Goal: Transaction & Acquisition: Purchase product/service

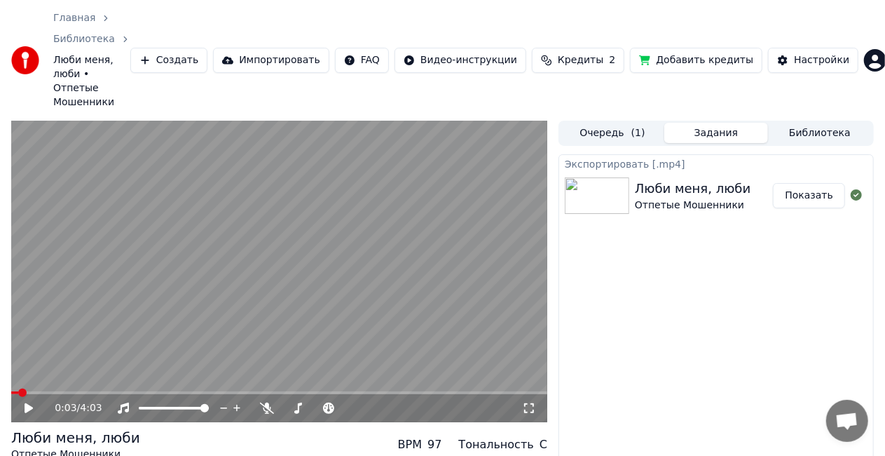
click at [184, 48] on button "Создать" at bounding box center [168, 60] width 77 height 25
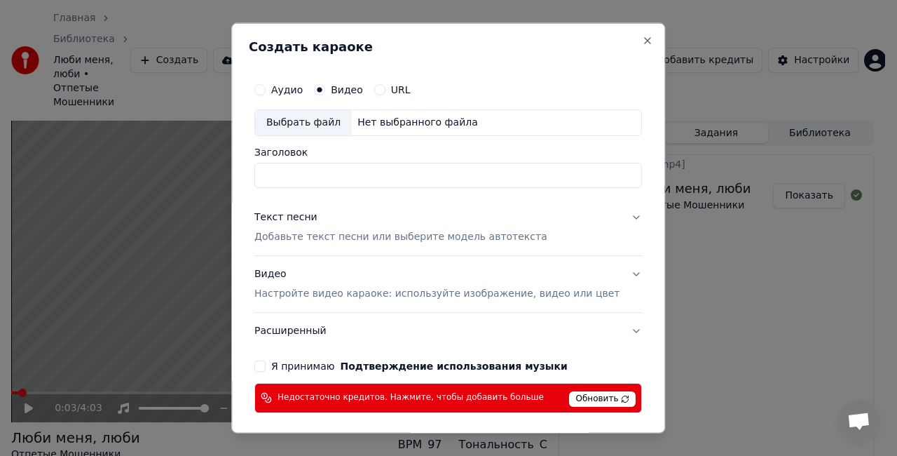
scroll to position [53, 0]
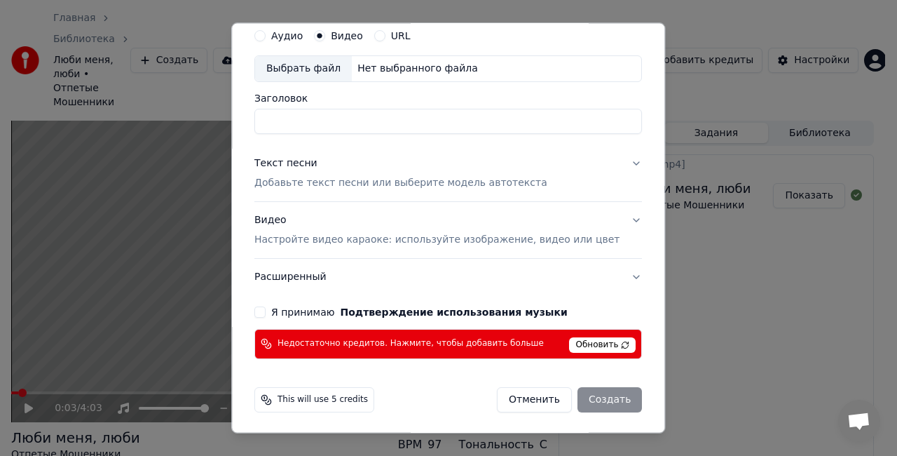
click at [352, 243] on p "Настройте видео караоке: используйте изображение, видео или цвет" at bounding box center [436, 240] width 365 height 14
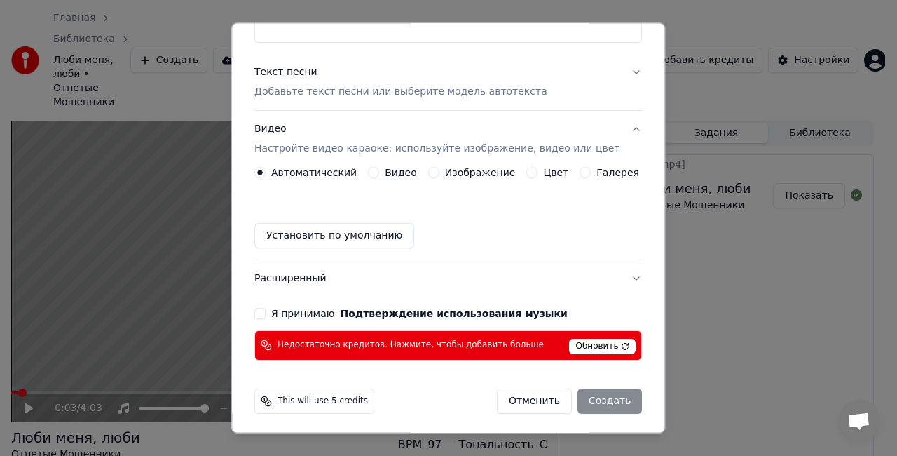
scroll to position [146, 0]
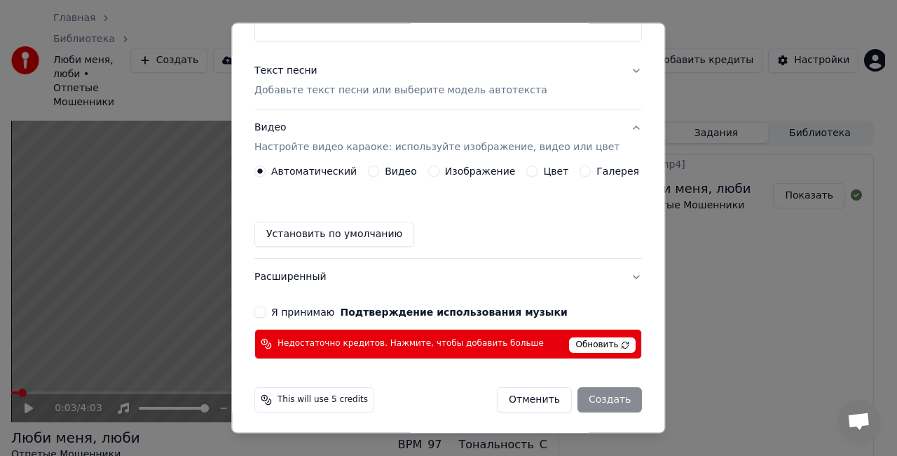
click at [376, 171] on button "Видео" at bounding box center [373, 170] width 11 height 11
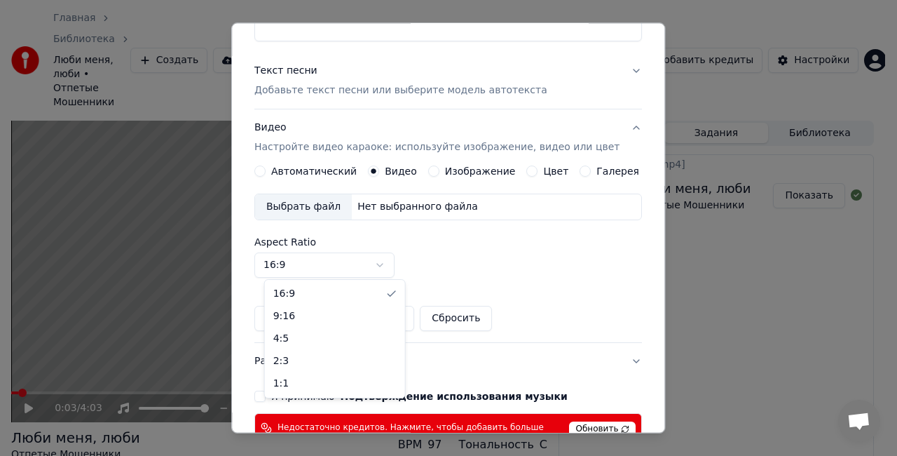
click at [387, 263] on body "Главная Библиотека Люби меня, люби • Отпетые Мошенники Создать Импортировать FA…" at bounding box center [442, 228] width 885 height 456
click at [437, 166] on body "Главная Библиотека Люби меня, люби • Отпетые Мошенники Создать Импортировать FA…" at bounding box center [442, 228] width 885 height 456
click at [433, 168] on button "Изображение" at bounding box center [433, 170] width 11 height 11
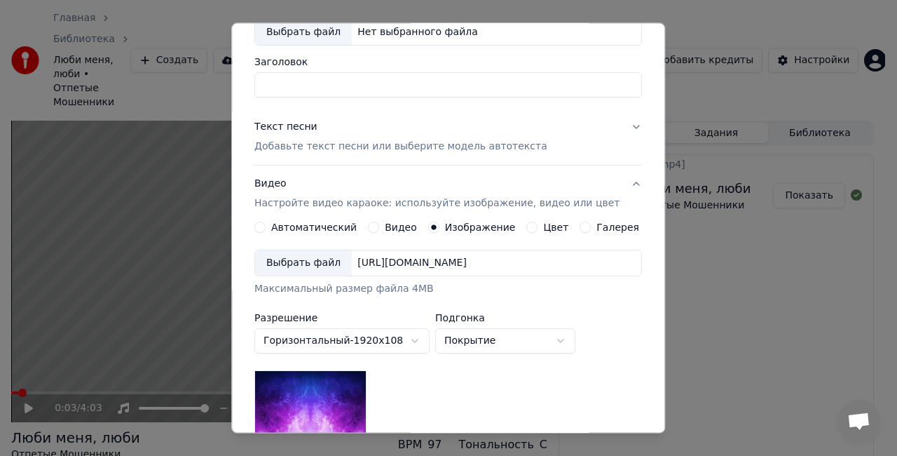
scroll to position [76, 0]
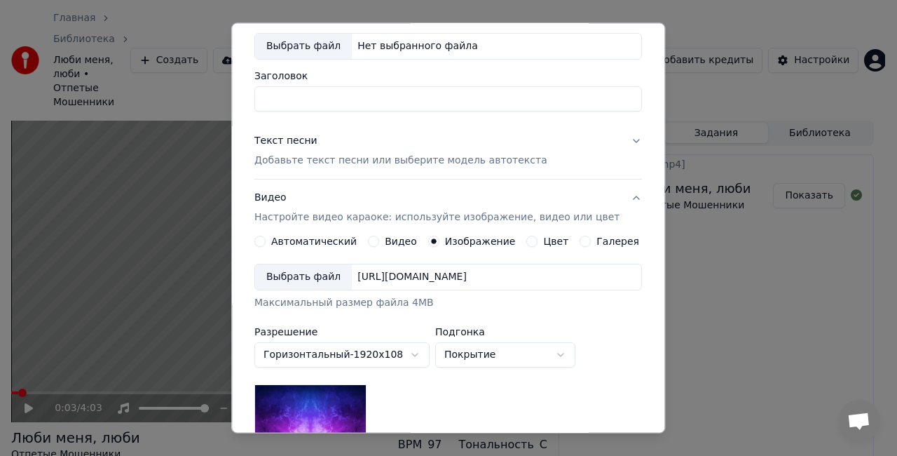
click at [527, 244] on button "Цвет" at bounding box center [532, 241] width 11 height 11
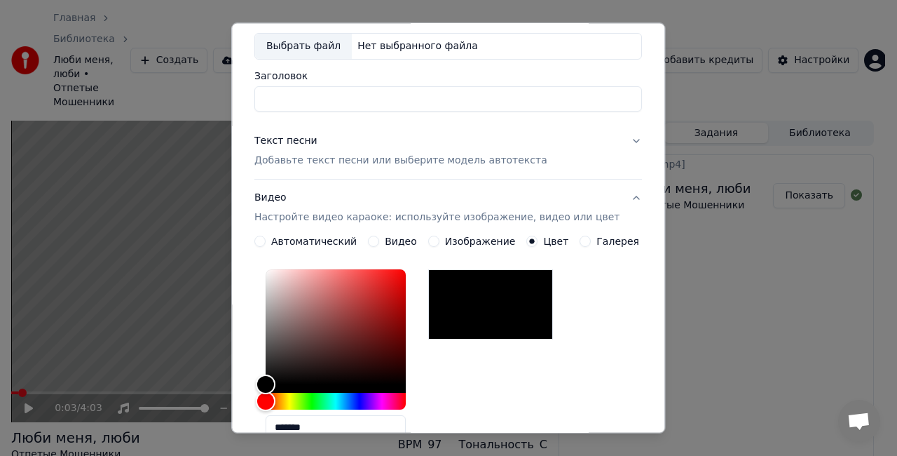
click at [580, 242] on button "Галерея" at bounding box center [585, 241] width 11 height 11
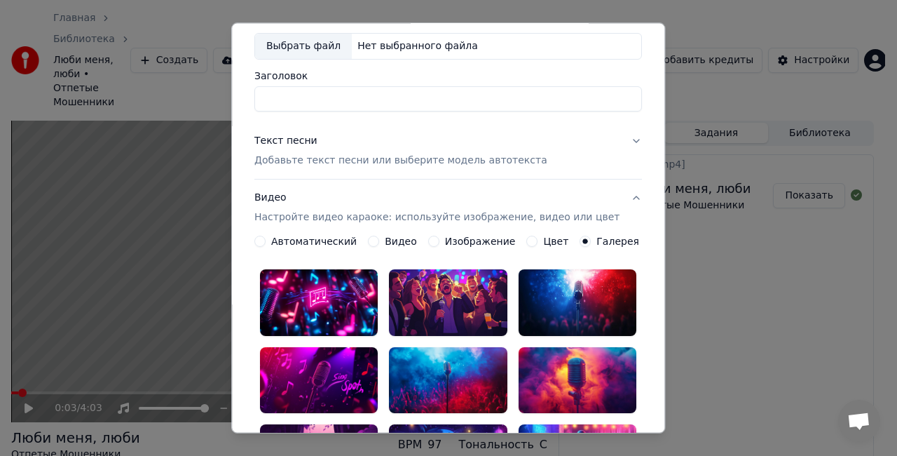
click at [376, 238] on button "Видео" at bounding box center [373, 241] width 11 height 11
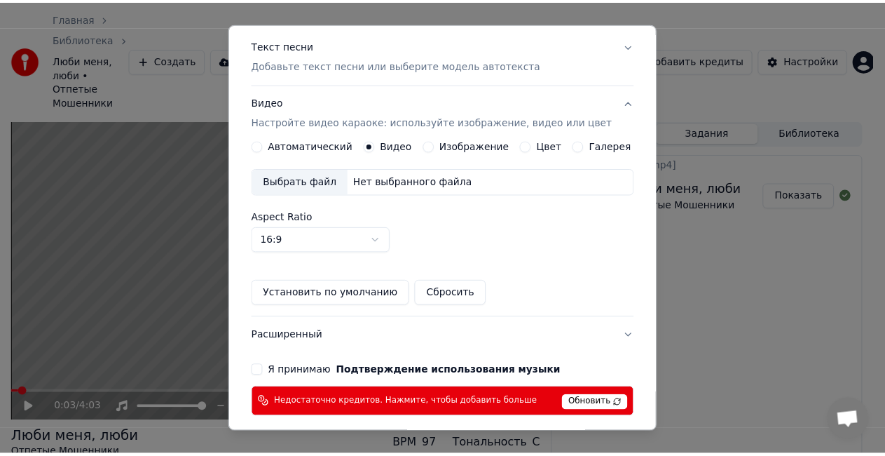
scroll to position [216, 0]
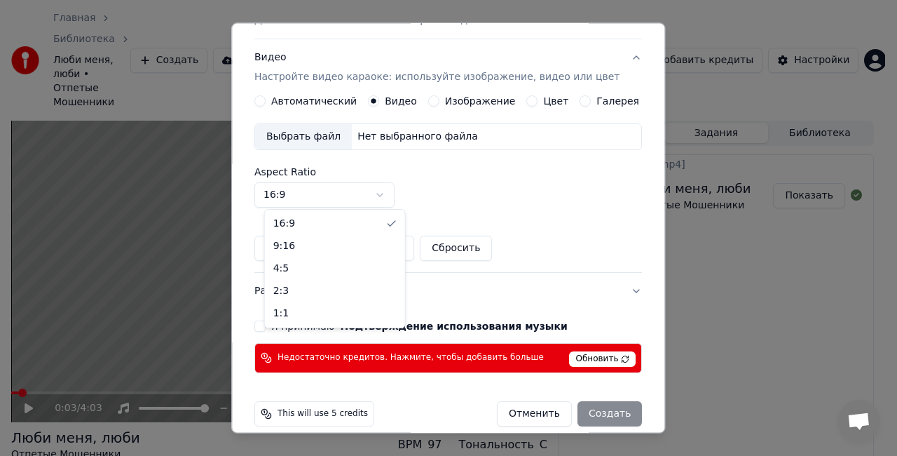
click at [389, 196] on body "Главная Библиотека Люби меня, люби • Отпетые Мошенники Создать Импортировать FA…" at bounding box center [442, 228] width 885 height 456
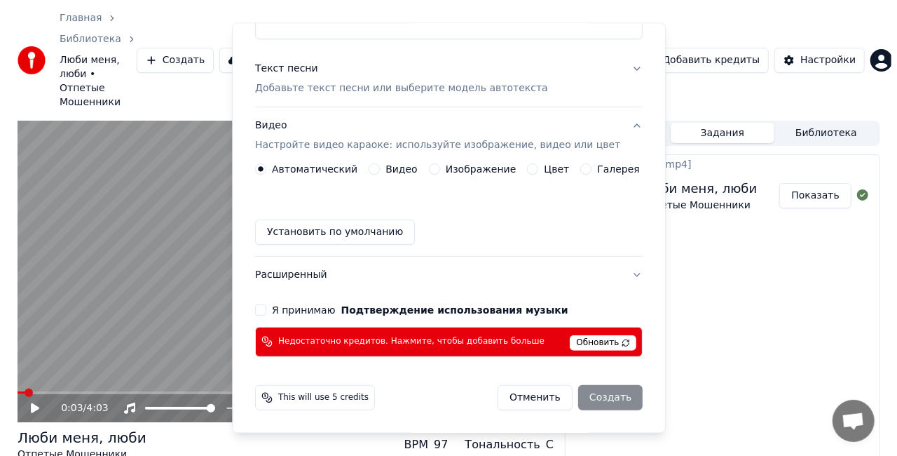
scroll to position [146, 0]
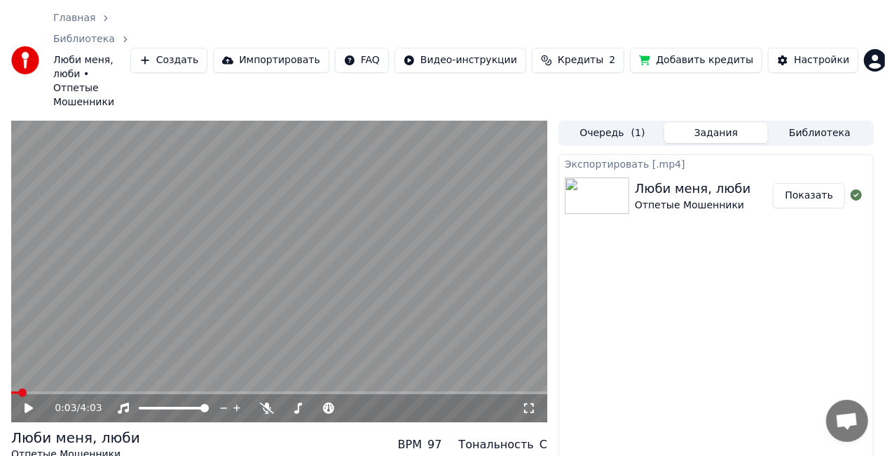
click at [202, 48] on button "Создать" at bounding box center [168, 60] width 77 height 25
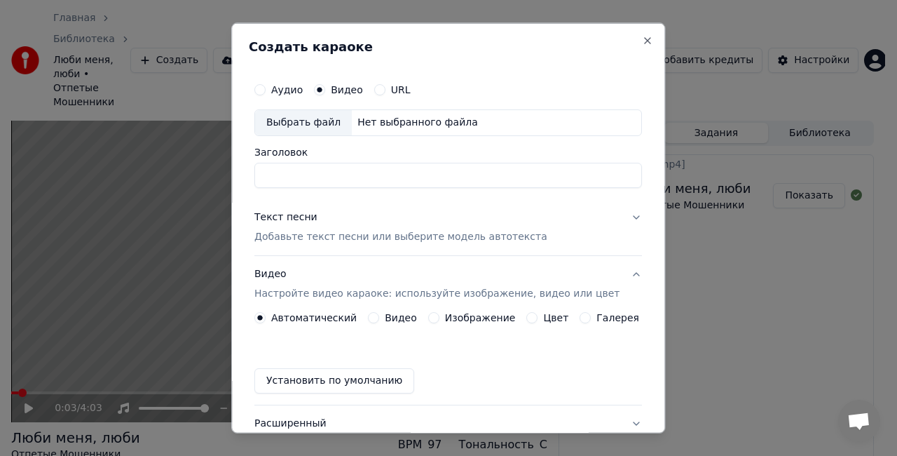
click at [330, 285] on div "Видео Настройте видео караоке: используйте изображение, видео или цвет" at bounding box center [436, 283] width 365 height 34
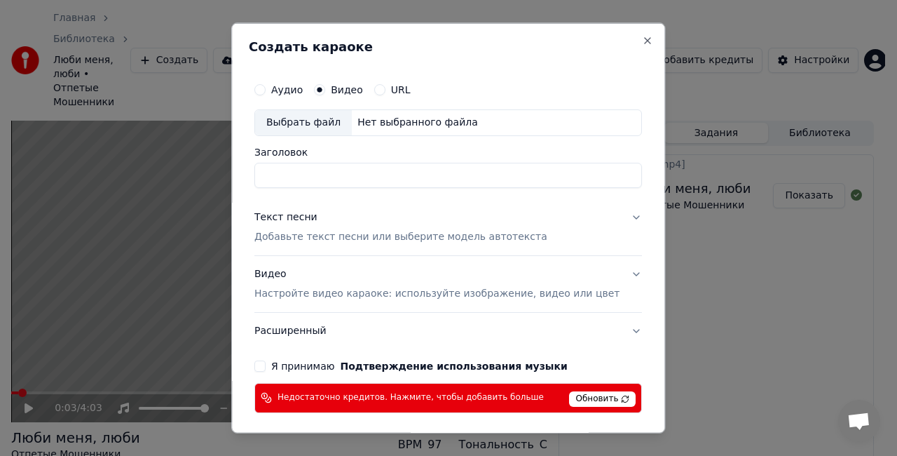
click at [311, 325] on button "Расширенный" at bounding box center [448, 330] width 388 height 36
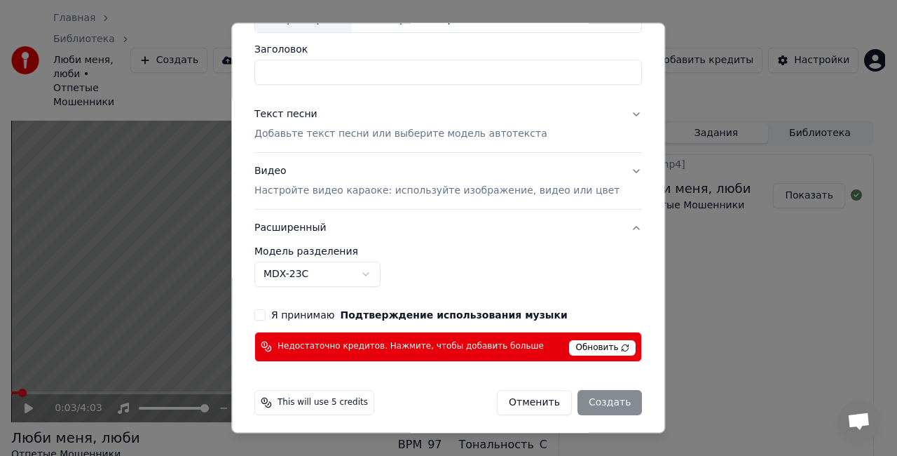
scroll to position [105, 0]
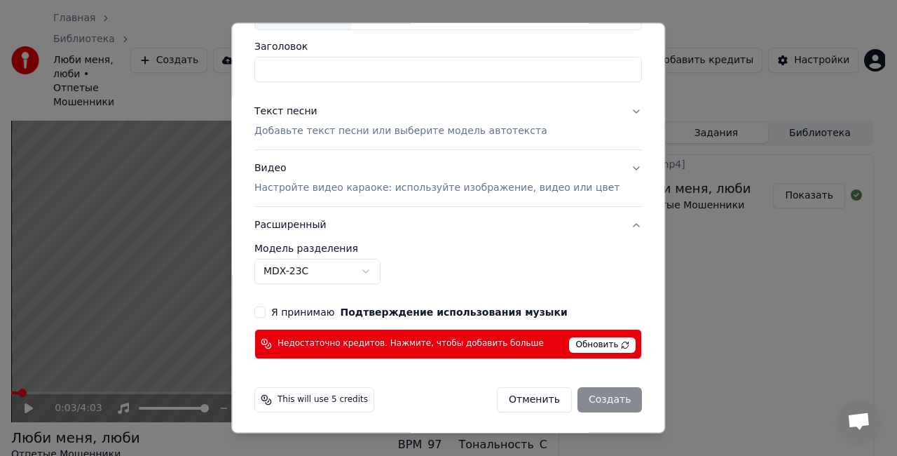
click at [599, 171] on button "Видео Настройте видео караоке: используйте изображение, видео или цвет" at bounding box center [448, 178] width 388 height 56
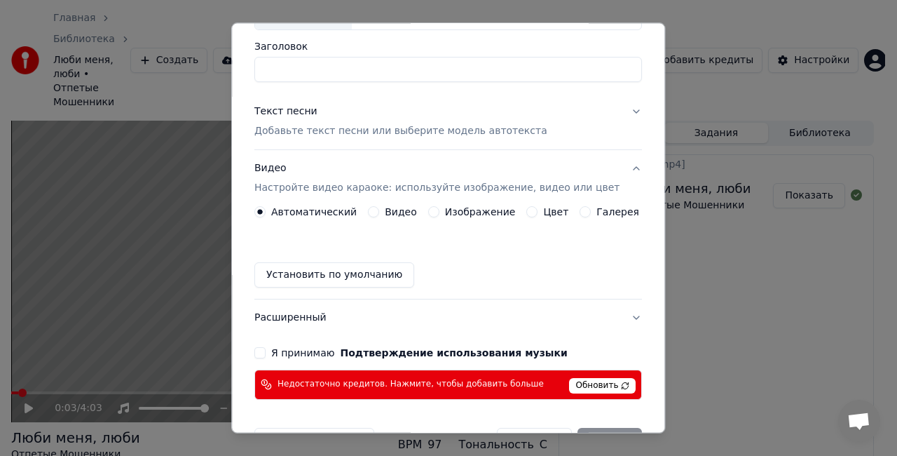
click at [398, 207] on label "Видео" at bounding box center [401, 212] width 32 height 10
click at [379, 206] on button "Видео" at bounding box center [373, 211] width 11 height 11
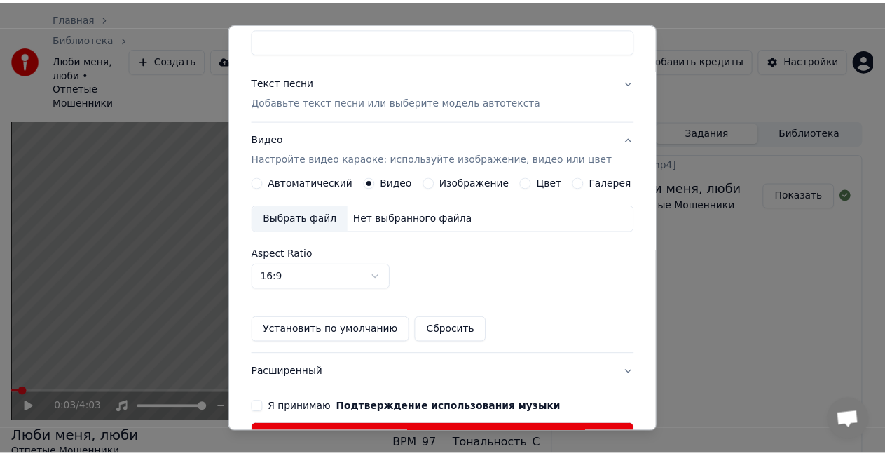
scroll to position [175, 0]
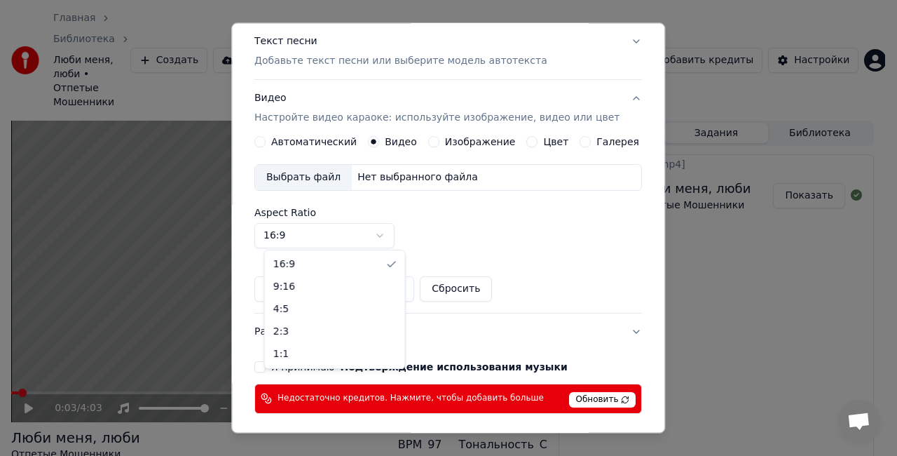
click at [386, 230] on body "Главная Библиотека Люби меня, люби • Отпетые Мошенники Создать Импортировать FA…" at bounding box center [442, 228] width 885 height 456
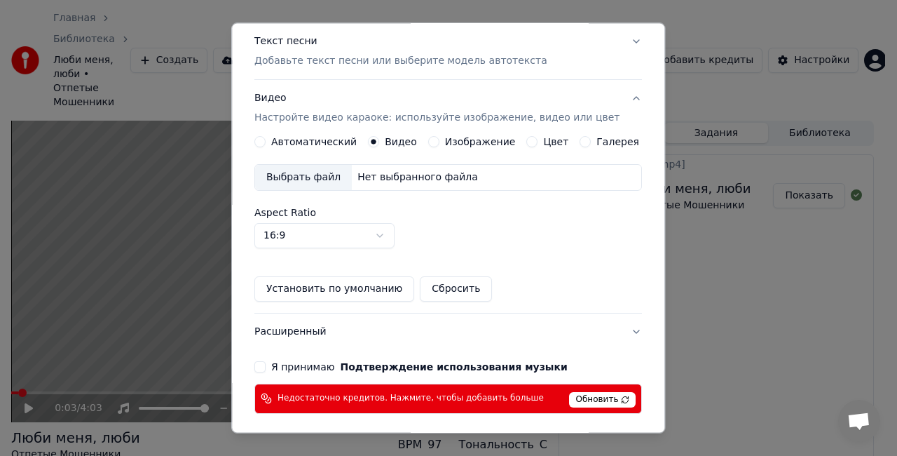
click at [634, 243] on div "Создать караоке Аудио Видео URL Выбрать файл Нет выбранного файла Заголовок Тек…" at bounding box center [448, 228] width 434 height 410
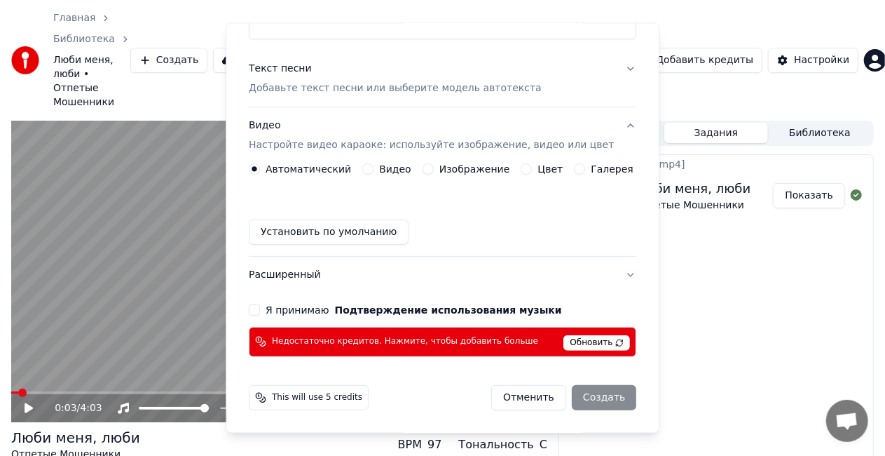
scroll to position [146, 0]
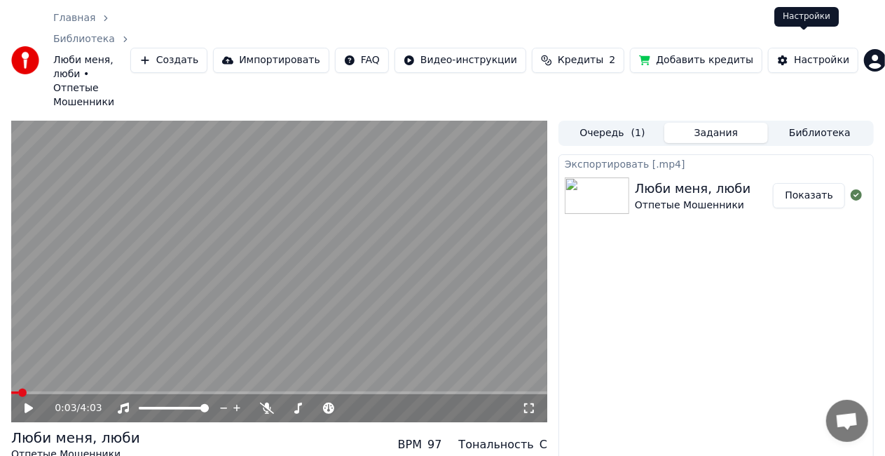
click at [819, 53] on div "Настройки" at bounding box center [821, 60] width 55 height 14
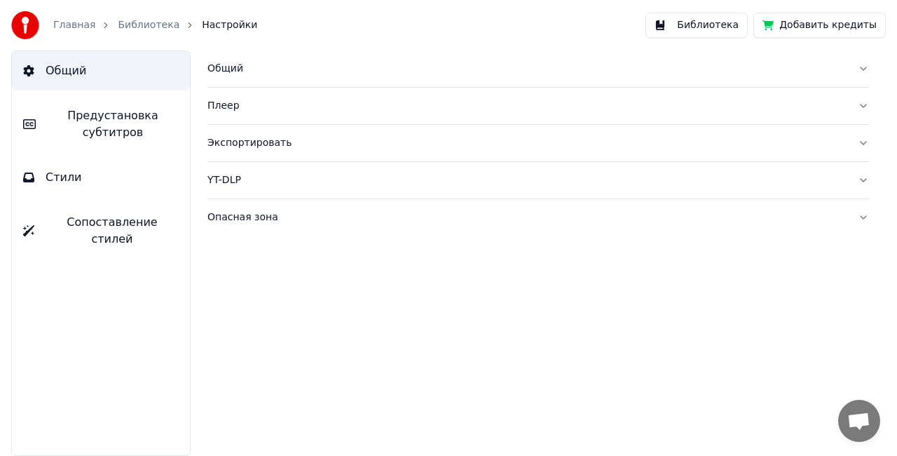
click at [70, 25] on link "Главная" at bounding box center [74, 25] width 42 height 14
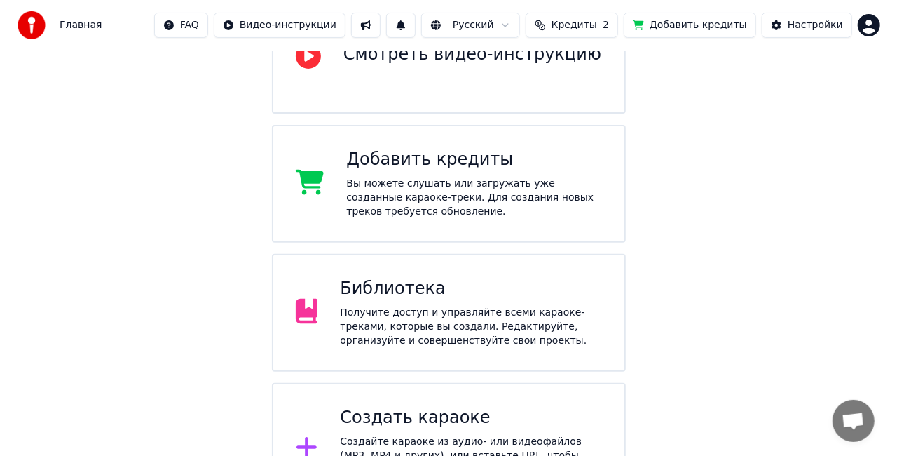
scroll to position [223, 0]
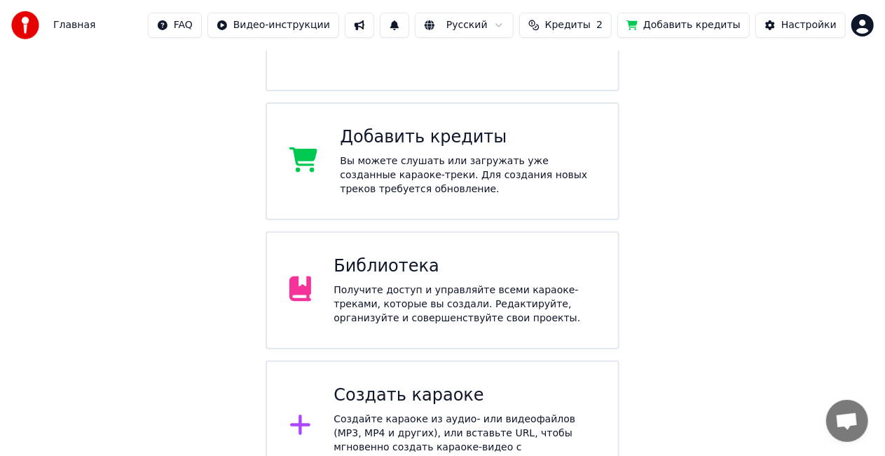
click at [546, 412] on div "Создайте караоке из аудио- или видеофайлов (MP3, MP4 и других), или вставьте UR…" at bounding box center [465, 440] width 262 height 56
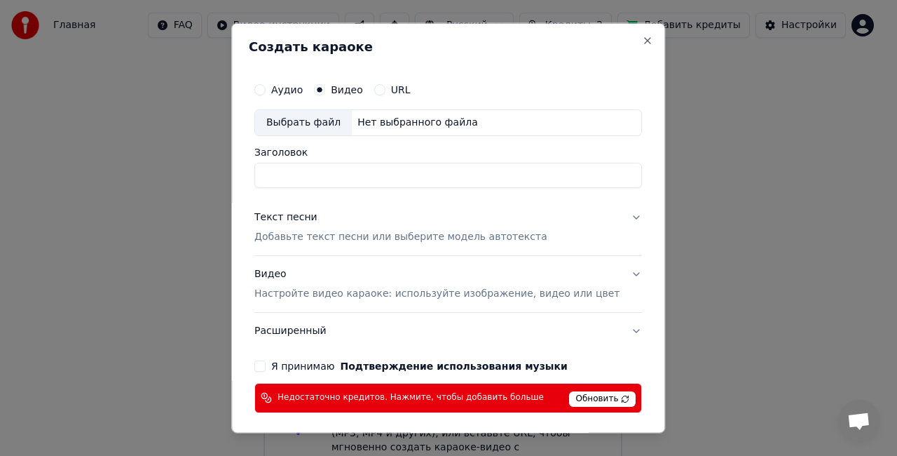
click at [318, 125] on div "Выбрать файл" at bounding box center [303, 122] width 97 height 25
click at [631, 248] on div "Создать караоке Аудио Видео URL Выбрать файл Нет выбранного файла Заголовок Тек…" at bounding box center [448, 228] width 434 height 410
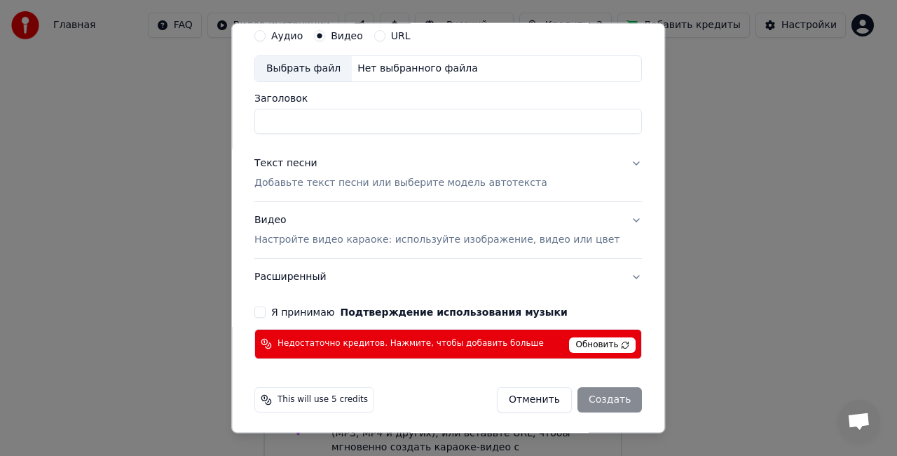
click at [328, 67] on div "Выбрать файл" at bounding box center [303, 69] width 97 height 25
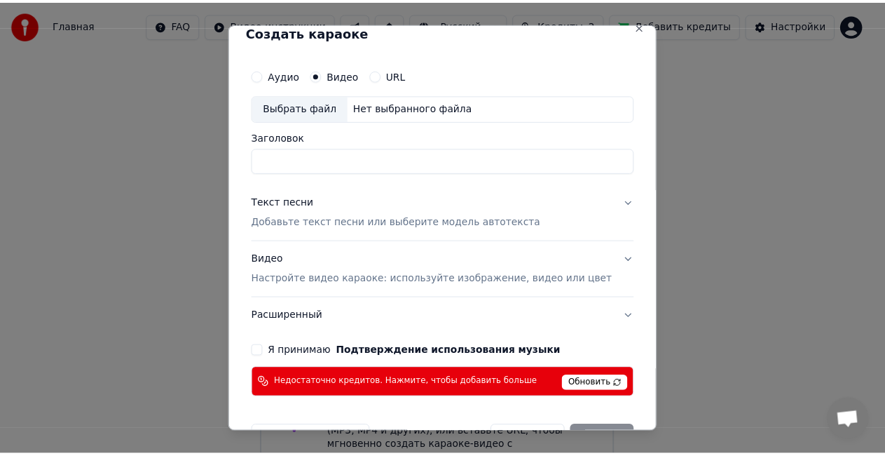
scroll to position [0, 0]
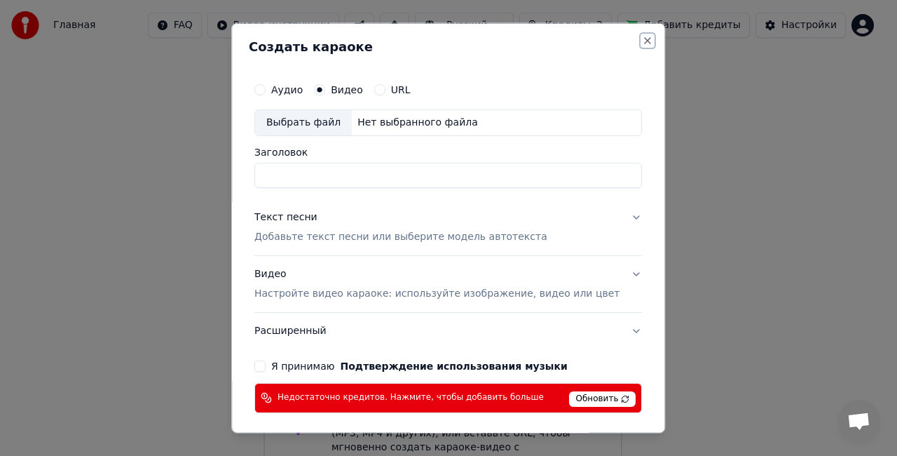
click at [643, 39] on button "Close" at bounding box center [648, 40] width 11 height 11
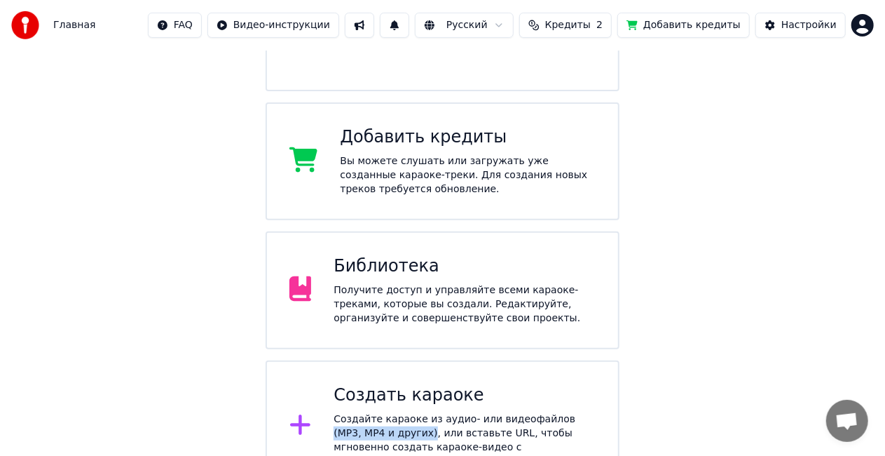
drag, startPoint x: 539, startPoint y: 395, endPoint x: 373, endPoint y: 409, distance: 166.7
click at [373, 412] on div "Создайте караоке из аудио- или видеофайлов (MP3, MP4 и других), или вставьте UR…" at bounding box center [465, 440] width 262 height 56
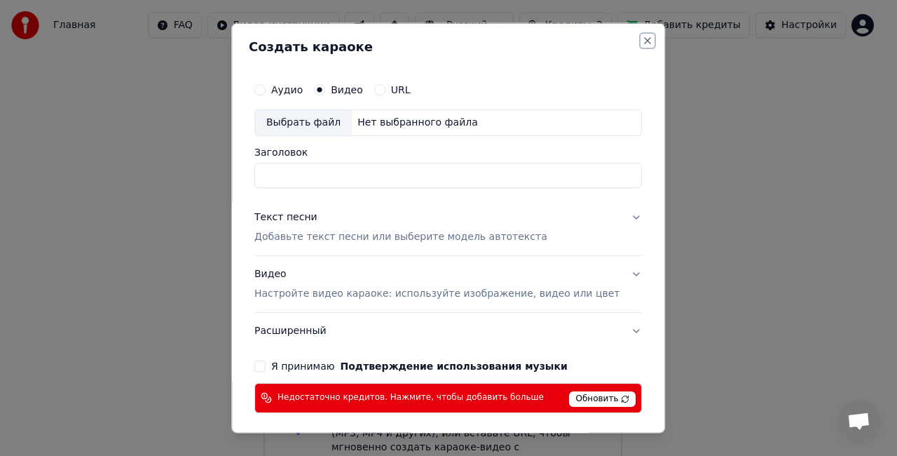
click at [643, 41] on button "Close" at bounding box center [648, 40] width 11 height 11
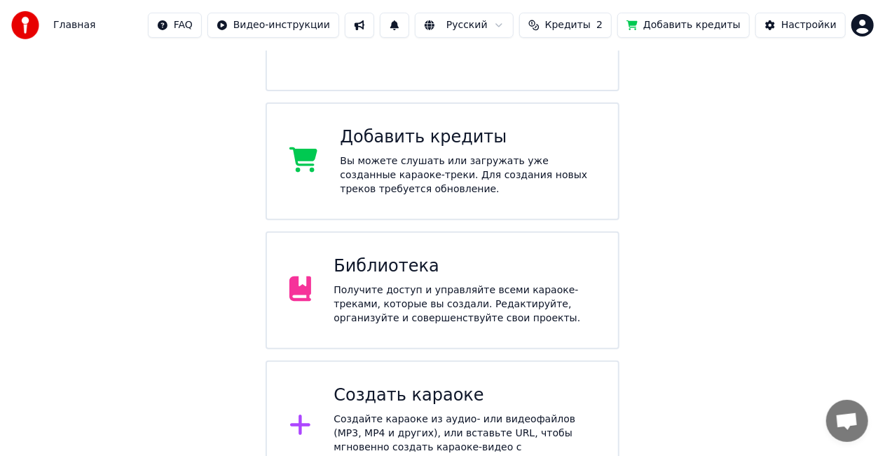
click at [823, 163] on div "Добро пожаловать в Youka Смотреть видео-инструкцию Добавить кредиты Вы можете с…" at bounding box center [442, 160] width 885 height 665
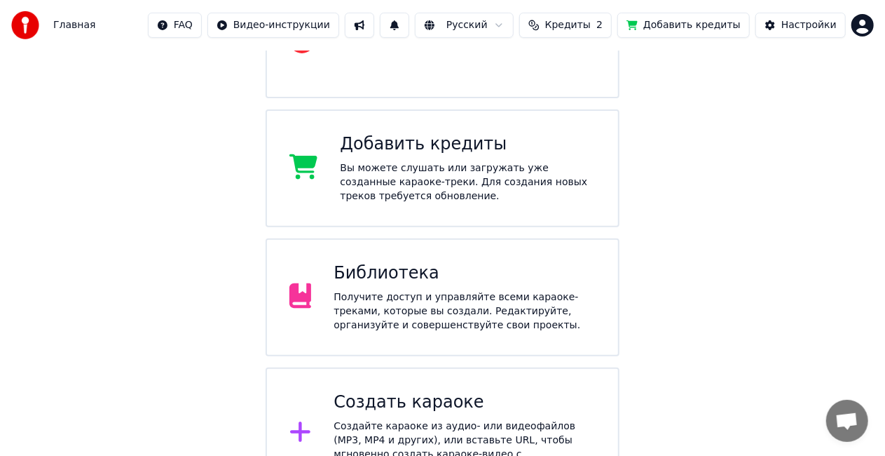
scroll to position [223, 0]
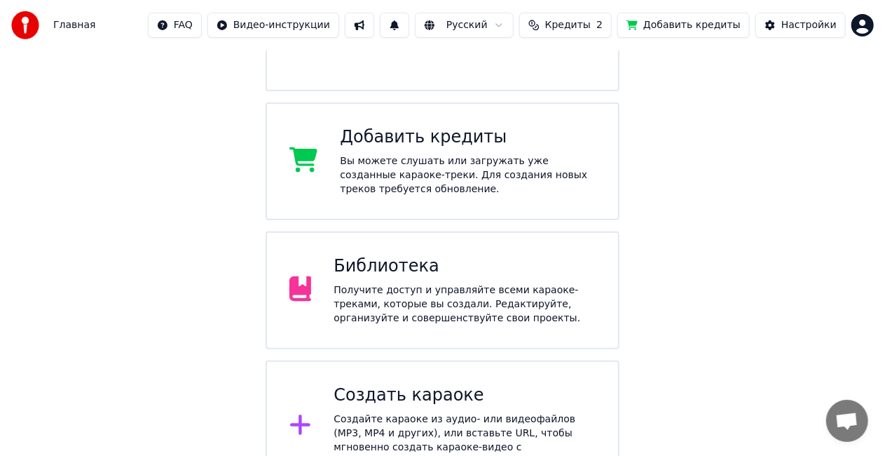
click at [386, 384] on div "Создать караоке" at bounding box center [465, 395] width 262 height 22
click at [819, 20] on div "Настройки" at bounding box center [809, 25] width 55 height 14
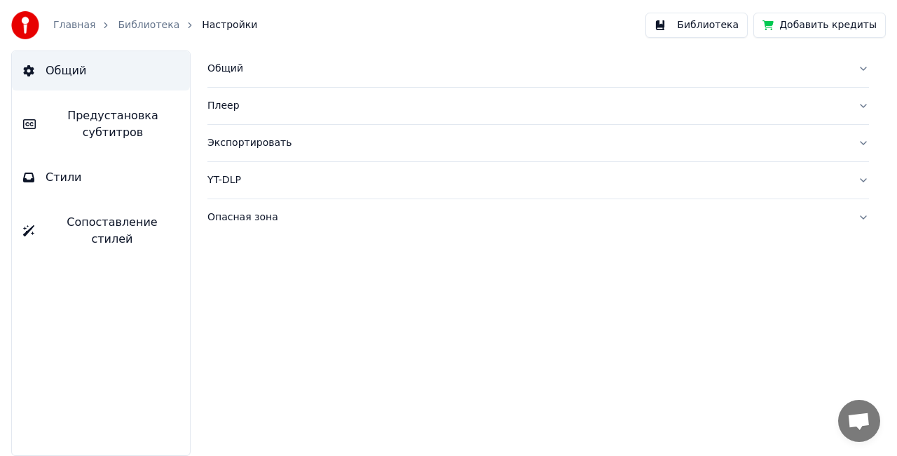
click at [115, 195] on button "Стили" at bounding box center [101, 177] width 178 height 39
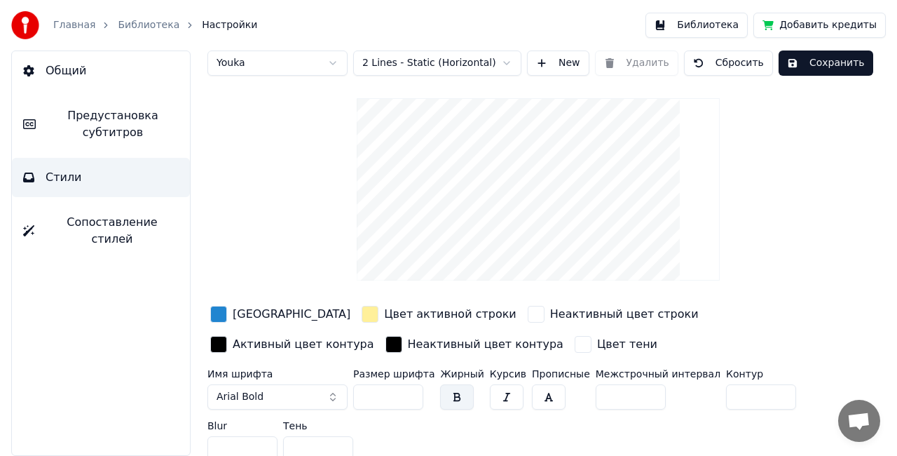
scroll to position [24, 0]
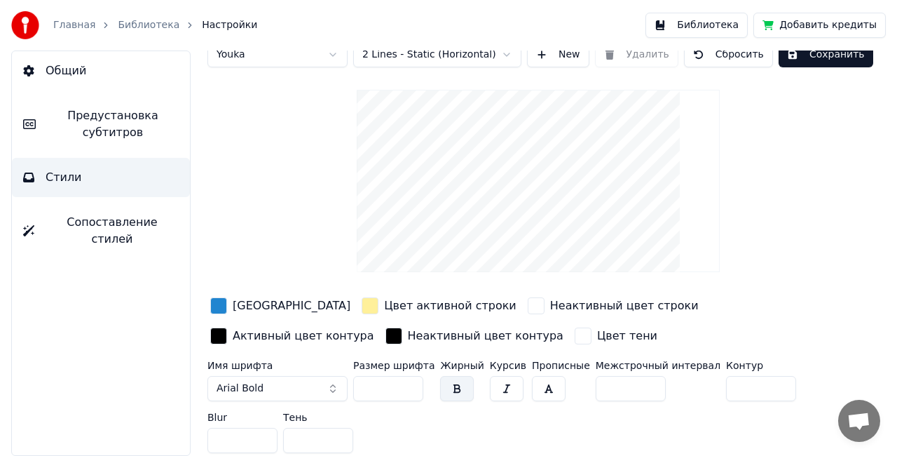
click at [330, 390] on button "Arial Bold" at bounding box center [278, 388] width 140 height 25
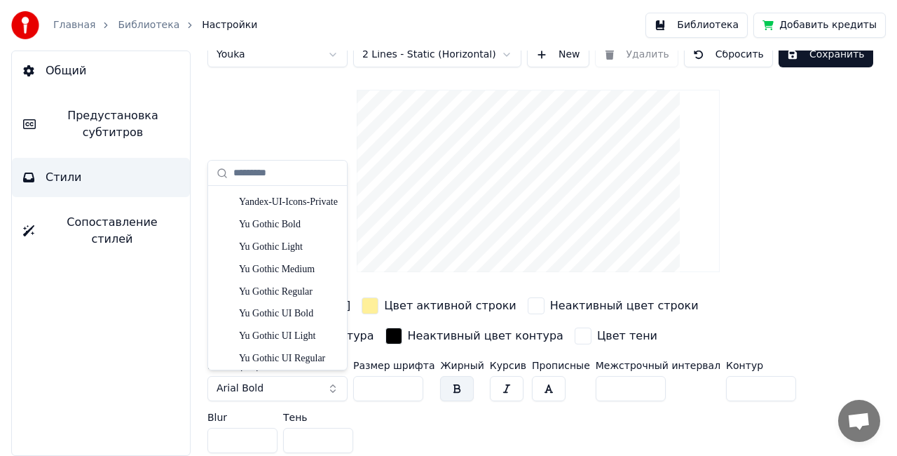
scroll to position [7780, 0]
click at [297, 226] on div "Yandex-UI-Icons-Private" at bounding box center [289, 224] width 100 height 14
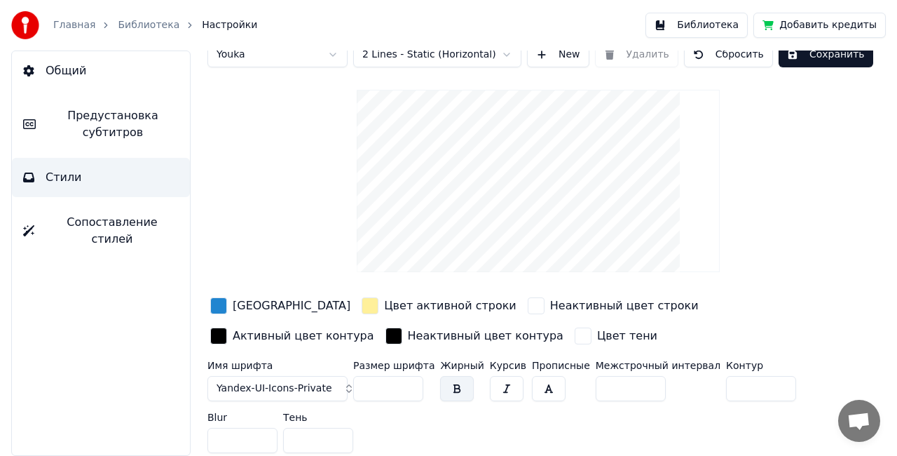
click at [315, 386] on span "Yandex-UI-Icons-Private" at bounding box center [275, 388] width 116 height 14
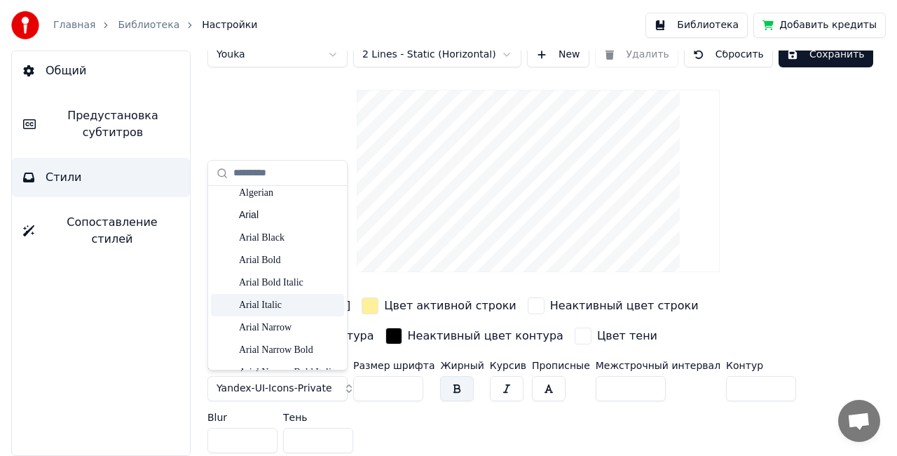
scroll to position [140, 0]
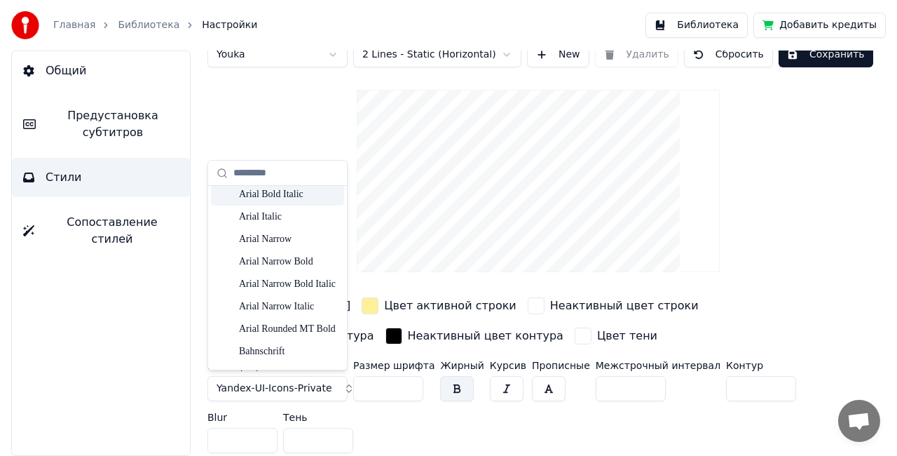
click at [309, 169] on input "text" at bounding box center [285, 173] width 105 height 28
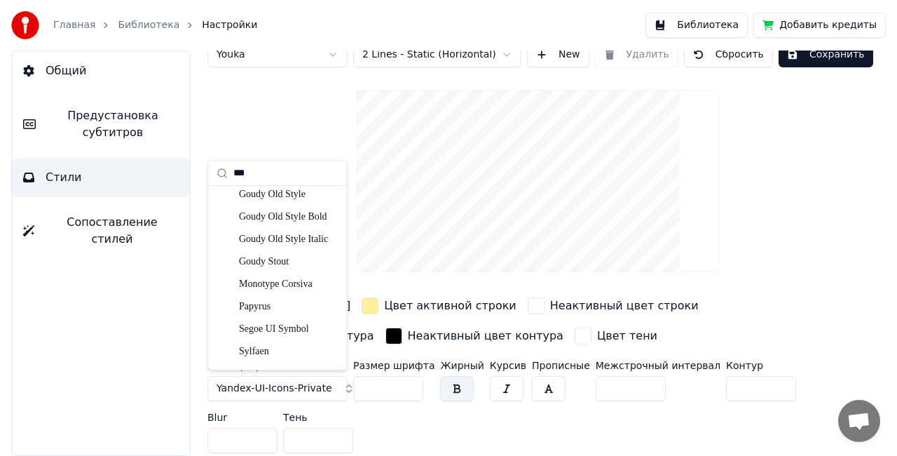
scroll to position [113, 0]
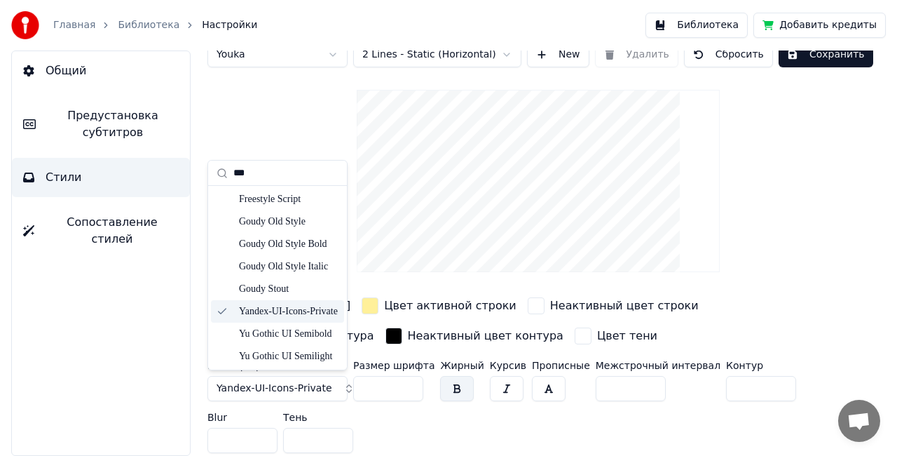
type input "**"
click at [287, 142] on div "Стиль Youka Предустановка субтитров 2 Lines - Static (Horizontal) New Удалить С…" at bounding box center [539, 243] width 662 height 432
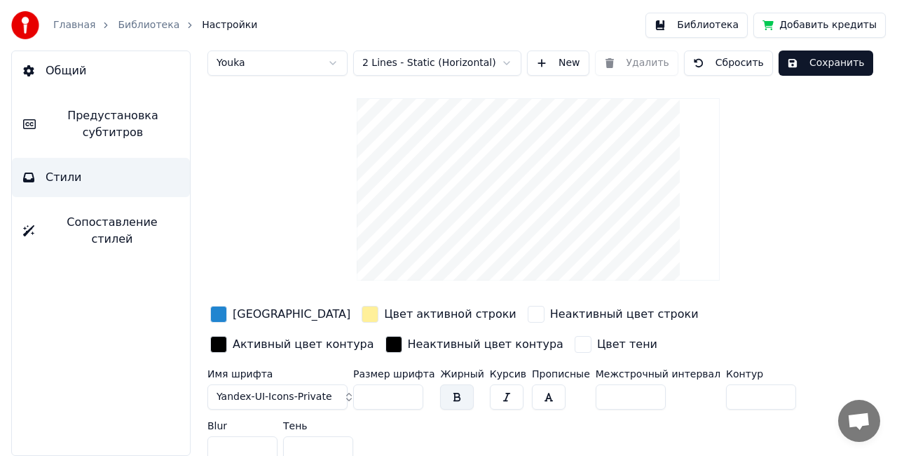
scroll to position [24, 0]
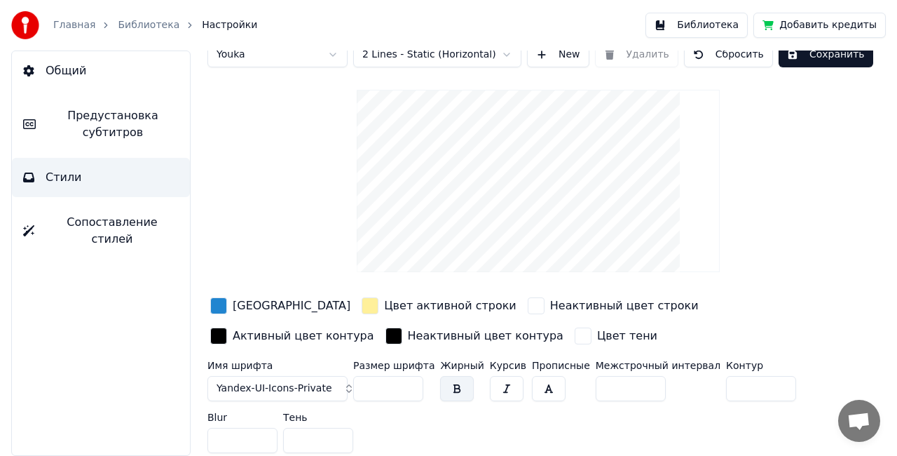
click at [337, 55] on html "Главная Библиотека Настройки Библиотека Добавить кредиты Общий Предустановка су…" at bounding box center [448, 228] width 897 height 456
click at [334, 55] on html "Главная Библиотека Настройки Библиотека Добавить кредиты Общий Предустановка су…" at bounding box center [448, 228] width 897 height 456
click at [333, 53] on html "Главная Библиотека Настройки Библиотека Добавить кредиты Общий Предустановка су…" at bounding box center [448, 228] width 897 height 456
click at [328, 50] on html "Главная Библиотека Настройки Библиотека Добавить кредиты Общий Предустановка су…" at bounding box center [448, 228] width 897 height 456
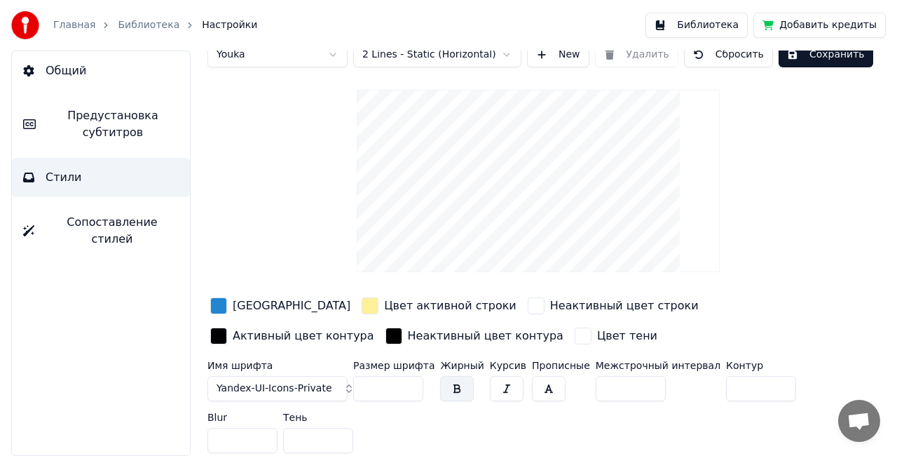
click at [272, 387] on span "Yandex-UI-Icons-Private" at bounding box center [275, 388] width 116 height 14
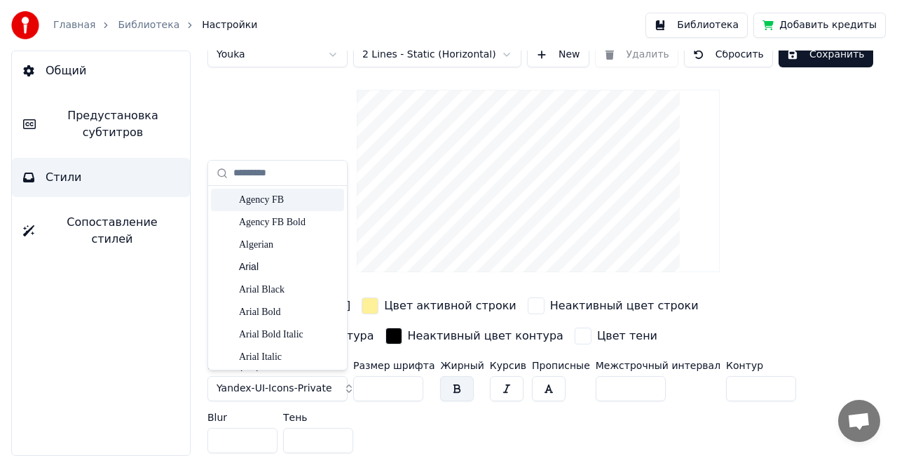
click at [266, 176] on input "text" at bounding box center [285, 173] width 105 height 28
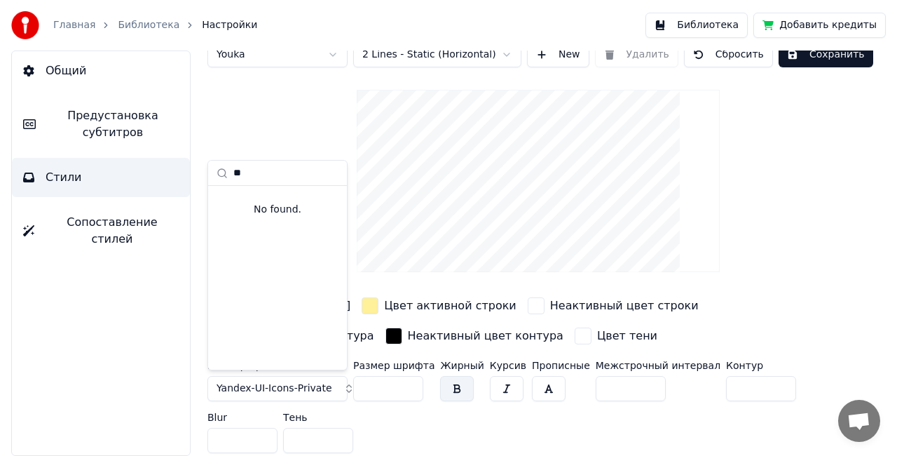
type input "*"
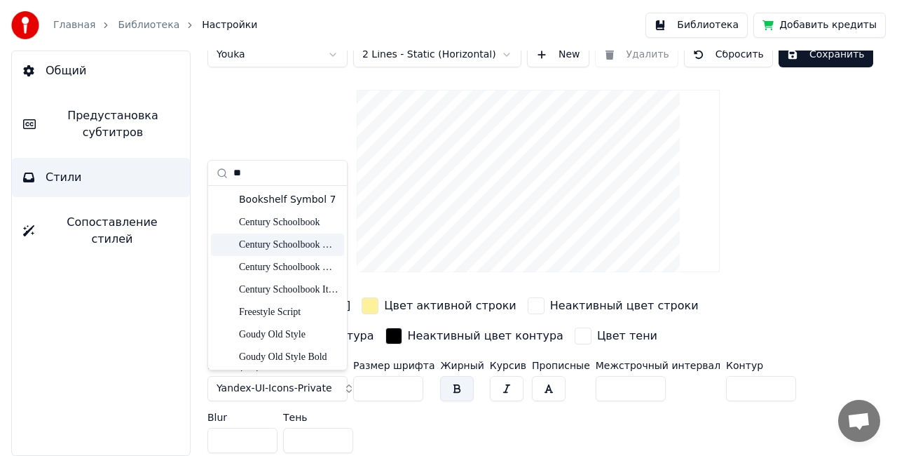
type input "**"
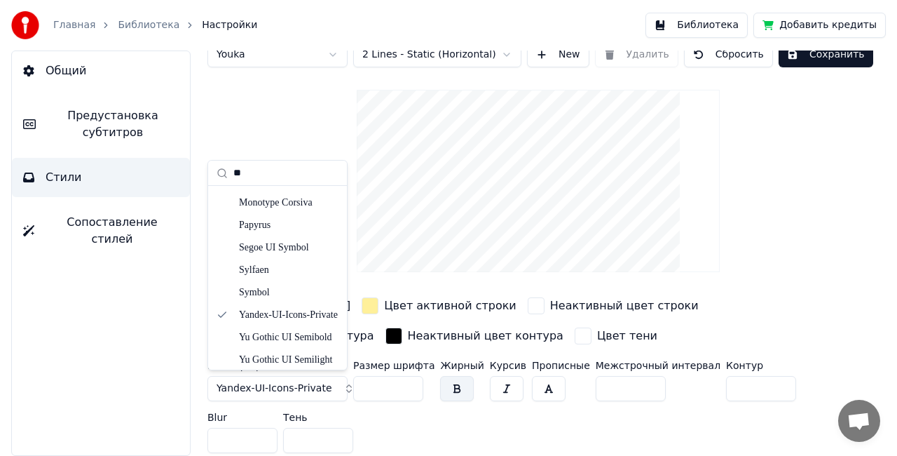
scroll to position [225, 0]
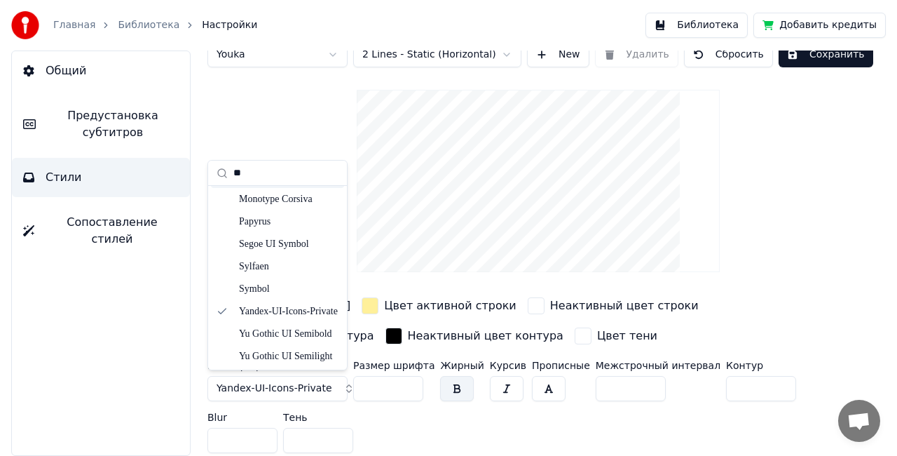
click at [262, 169] on input "**" at bounding box center [285, 173] width 105 height 28
click at [293, 105] on div "Стиль Youka Предустановка субтитров 2 Lines - Static (Horizontal) New Удалить С…" at bounding box center [539, 243] width 662 height 432
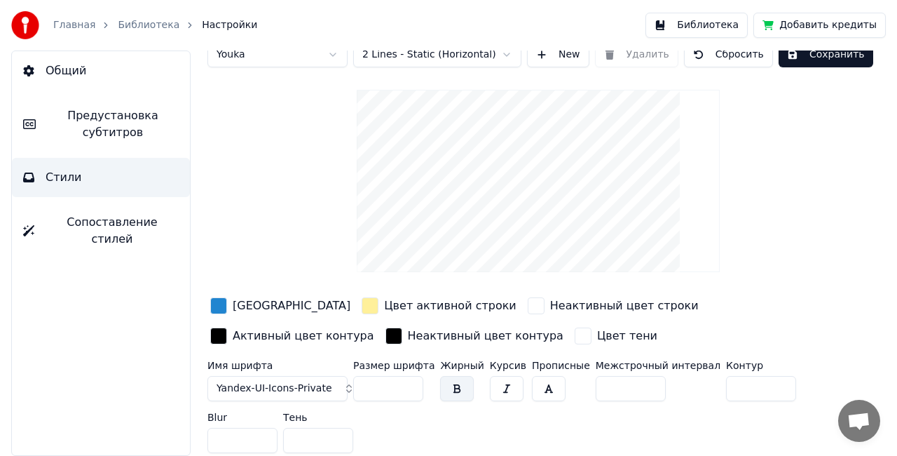
click at [322, 387] on span "Yandex-UI-Icons-Private" at bounding box center [275, 388] width 116 height 14
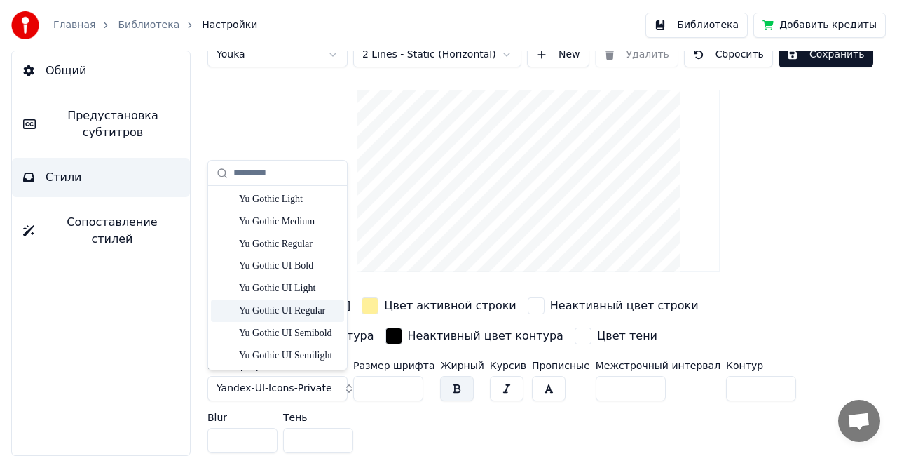
scroll to position [7780, 0]
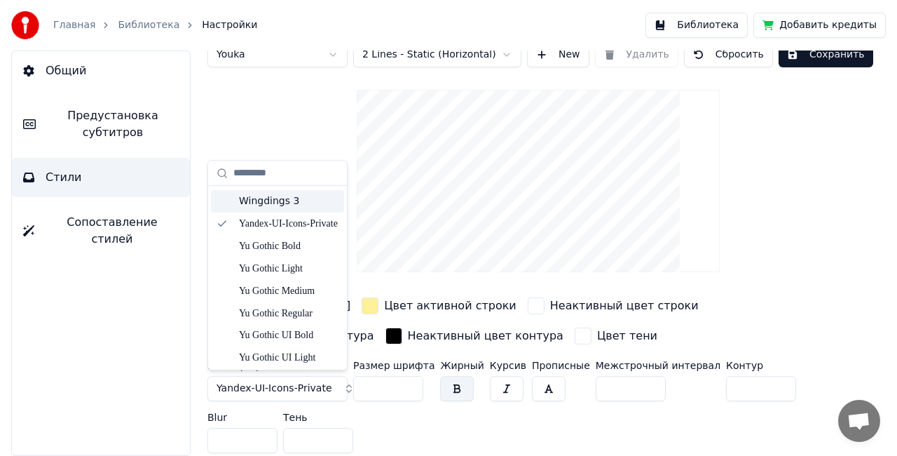
click at [255, 176] on input "text" at bounding box center [285, 173] width 105 height 28
click at [252, 170] on input "text" at bounding box center [285, 173] width 105 height 28
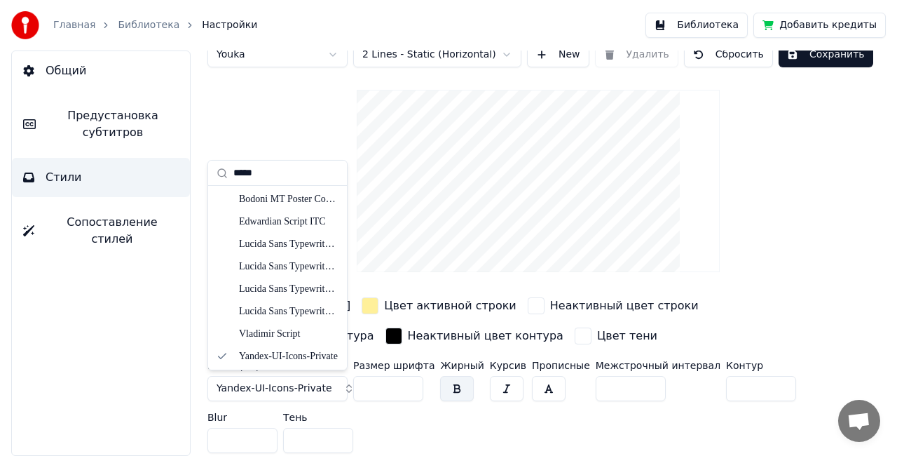
scroll to position [0, 0]
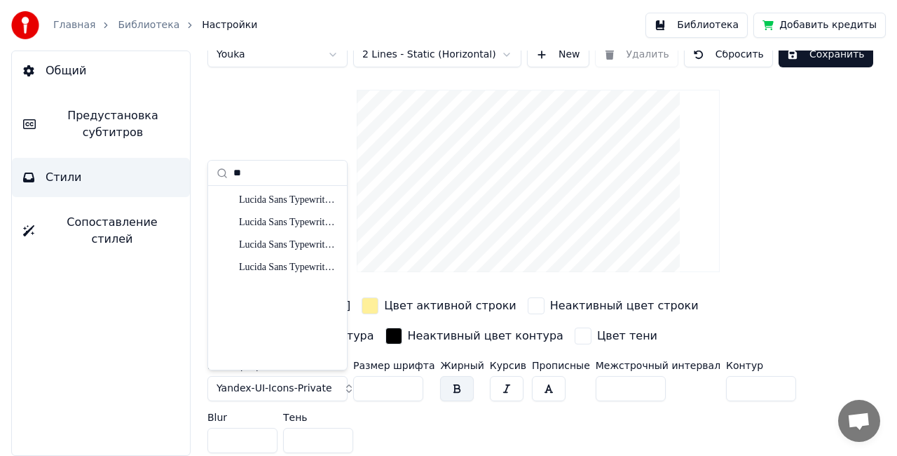
type input "*"
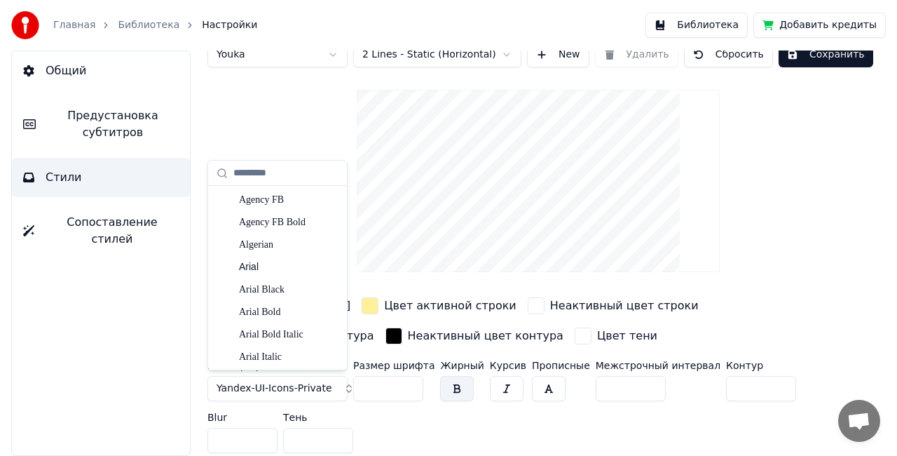
click at [322, 107] on div "Стиль Youka Предустановка субтитров 2 Lines - Static (Horizontal) New Удалить С…" at bounding box center [539, 243] width 662 height 432
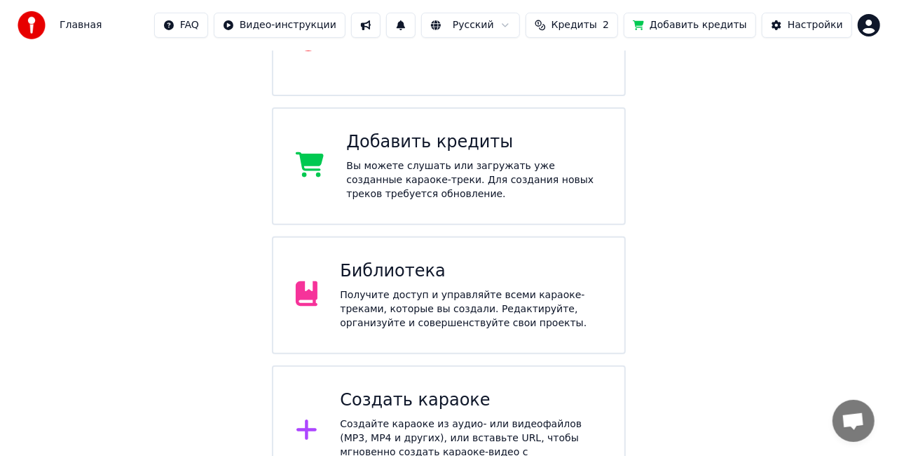
scroll to position [223, 0]
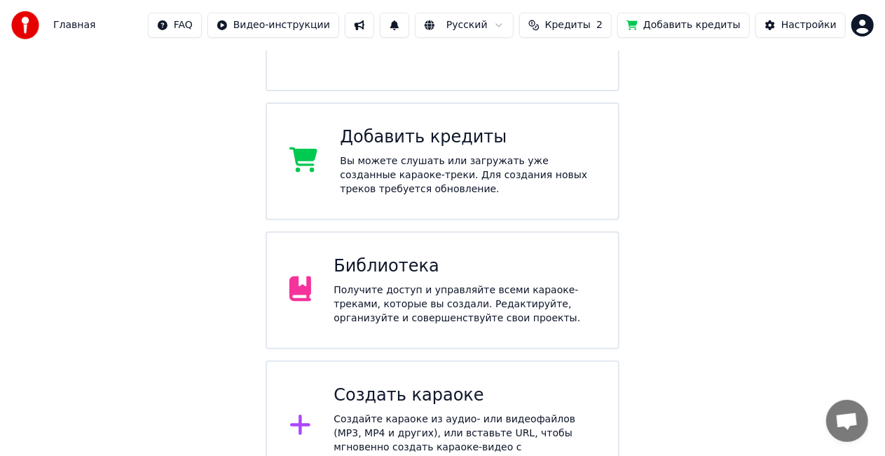
click at [426, 412] on div "Создайте караоке из аудио- или видеофайлов (MP3, MP4 и других), или вставьте UR…" at bounding box center [465, 440] width 262 height 56
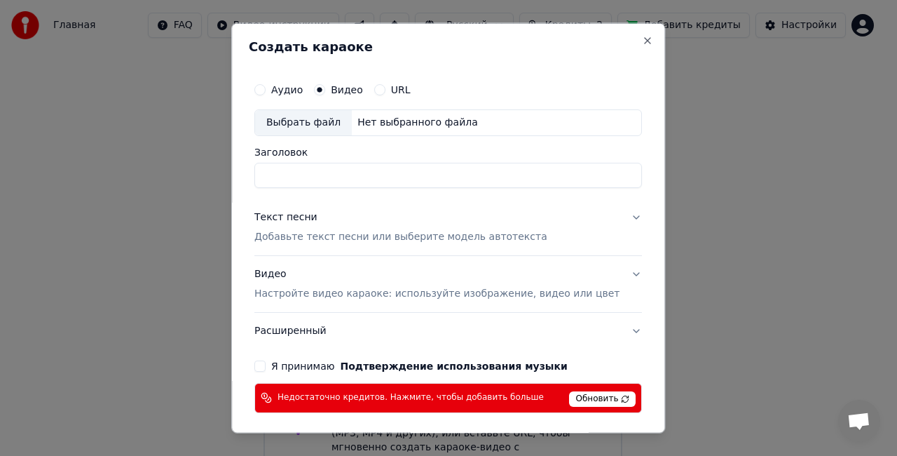
click at [335, 121] on div "Выбрать файл" at bounding box center [303, 122] width 97 height 25
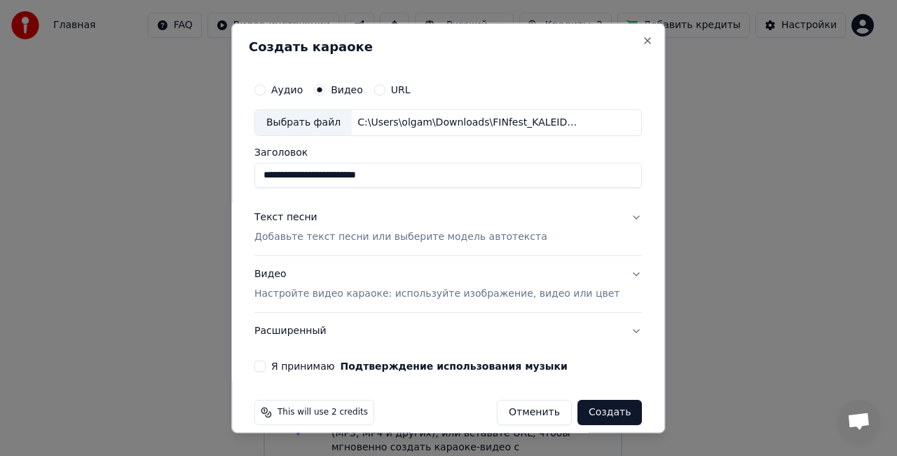
type input "**********"
click at [315, 330] on button "Расширенный" at bounding box center [448, 330] width 388 height 36
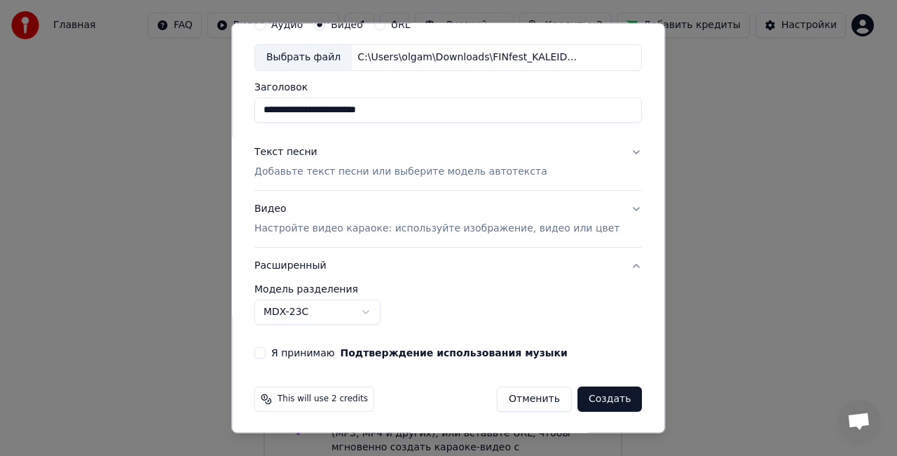
scroll to position [0, 0]
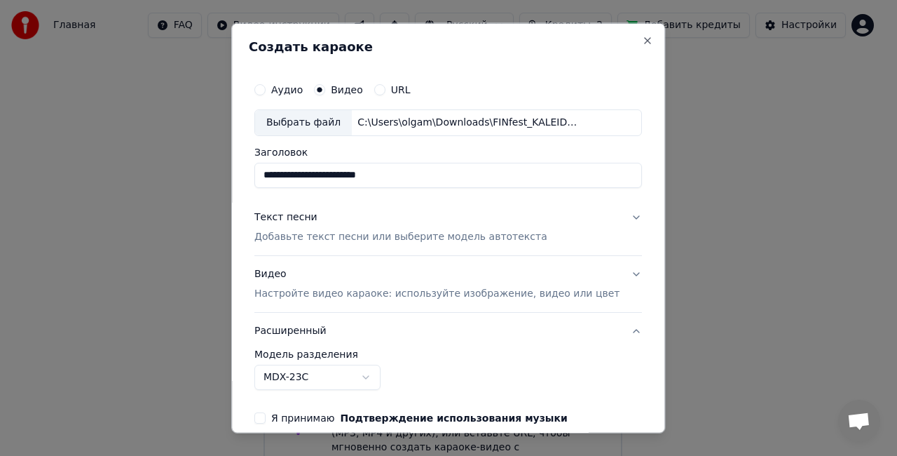
click at [266, 88] on button "Аудио" at bounding box center [259, 89] width 11 height 11
click at [325, 86] on button "Видео" at bounding box center [319, 89] width 11 height 11
click at [266, 86] on button "Аудио" at bounding box center [259, 89] width 11 height 11
click at [328, 120] on div "Выбрать файл" at bounding box center [303, 122] width 97 height 25
type input "**********"
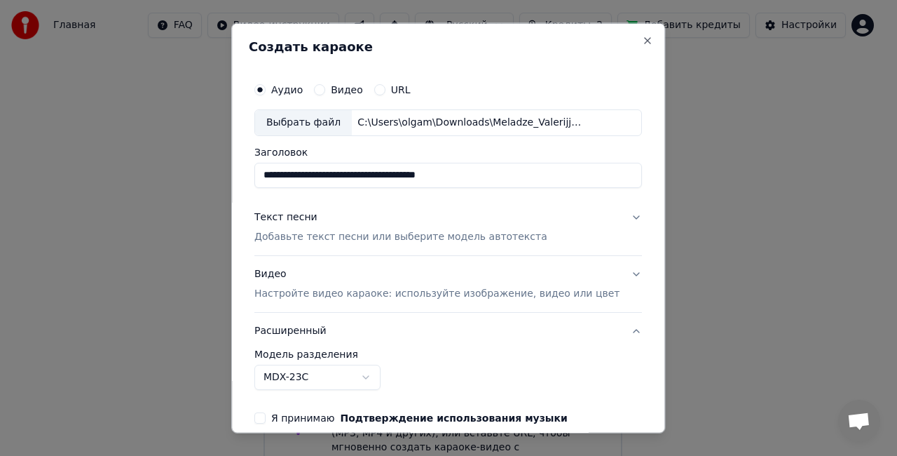
click at [346, 290] on p "Настройте видео караоке: используйте изображение, видео или цвет" at bounding box center [436, 293] width 365 height 14
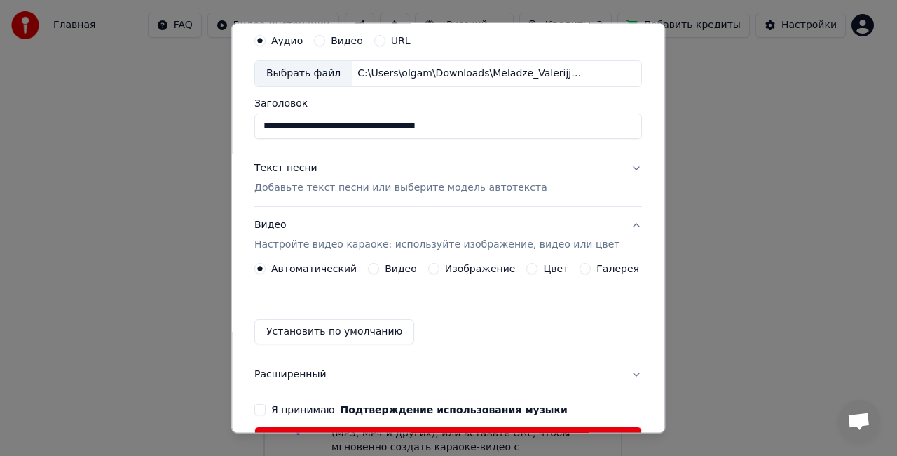
scroll to position [70, 0]
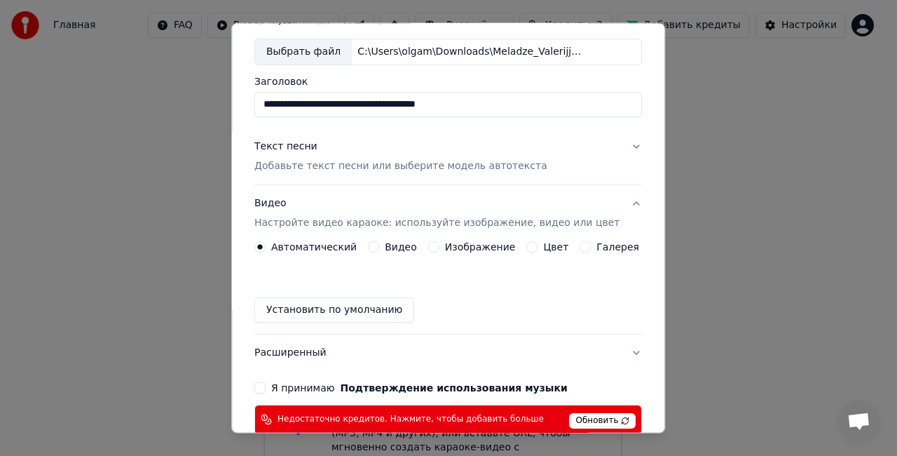
click at [402, 247] on label "Видео" at bounding box center [401, 247] width 32 height 10
click at [379, 247] on button "Видео" at bounding box center [373, 246] width 11 height 11
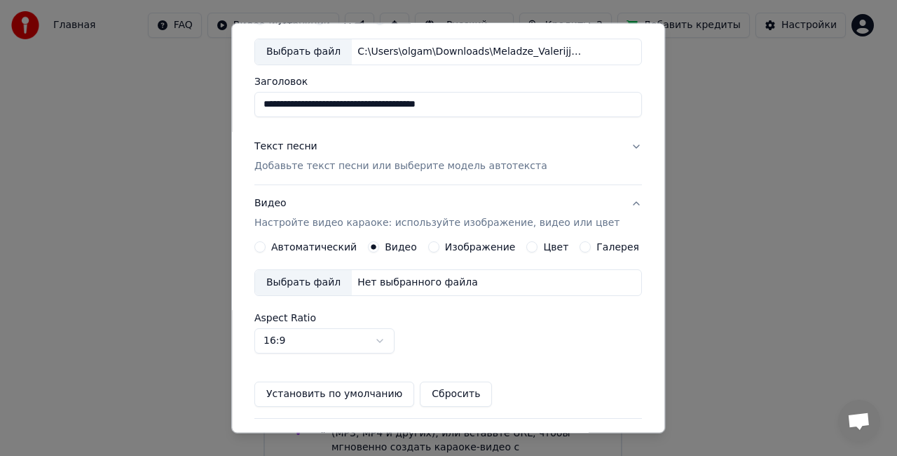
click at [306, 278] on div "Выбрать файл" at bounding box center [303, 282] width 97 height 25
click at [435, 159] on p "Добавьте текст песни или выберите модель автотекста" at bounding box center [400, 166] width 293 height 14
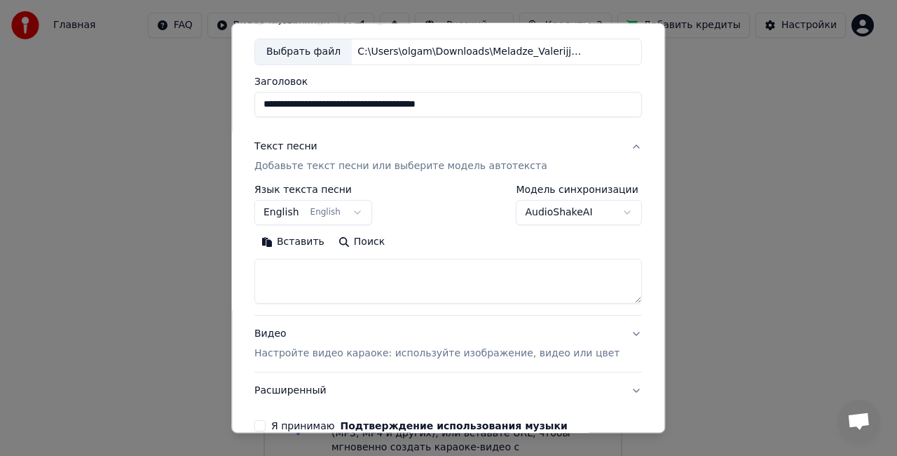
click at [358, 212] on button "English English" at bounding box center [313, 212] width 118 height 25
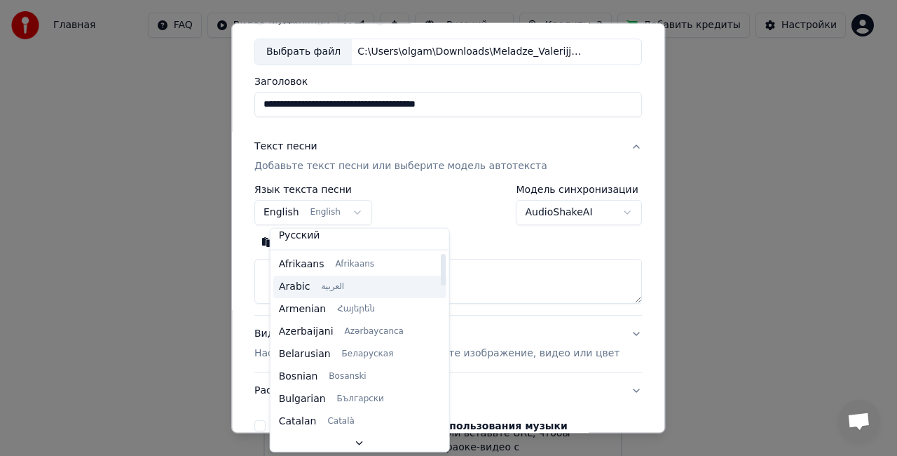
scroll to position [0, 0]
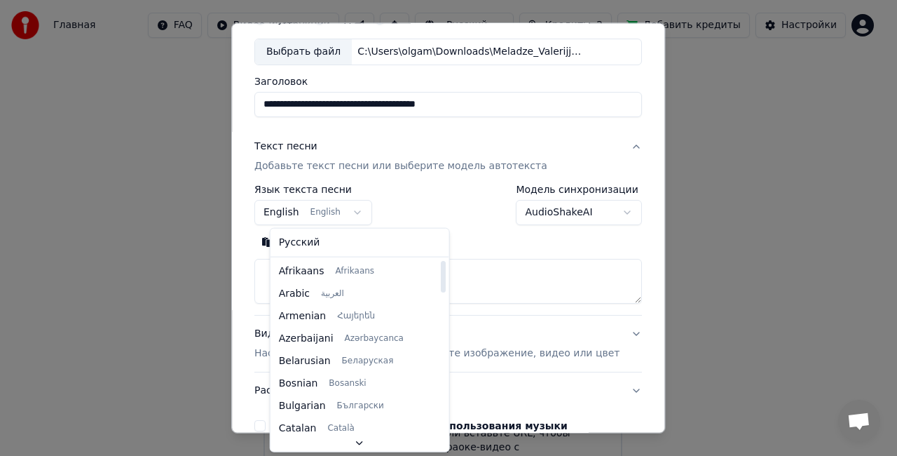
select select "**"
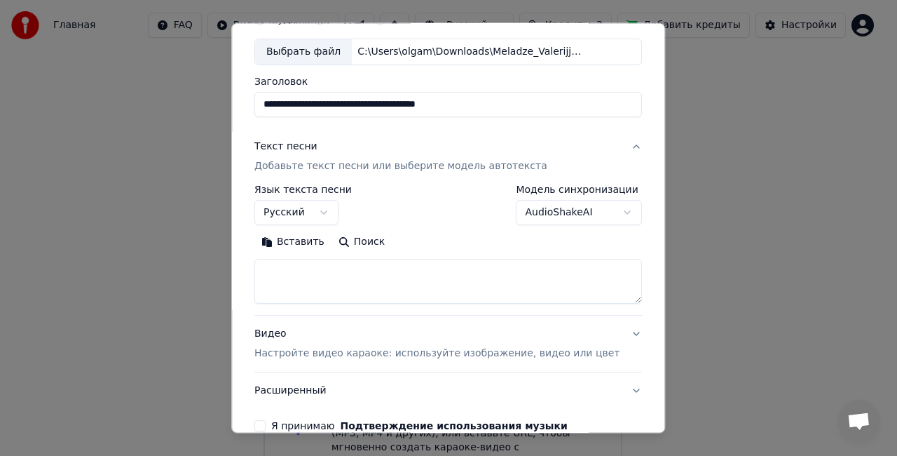
click at [296, 275] on textarea at bounding box center [448, 281] width 388 height 45
paste textarea "**********"
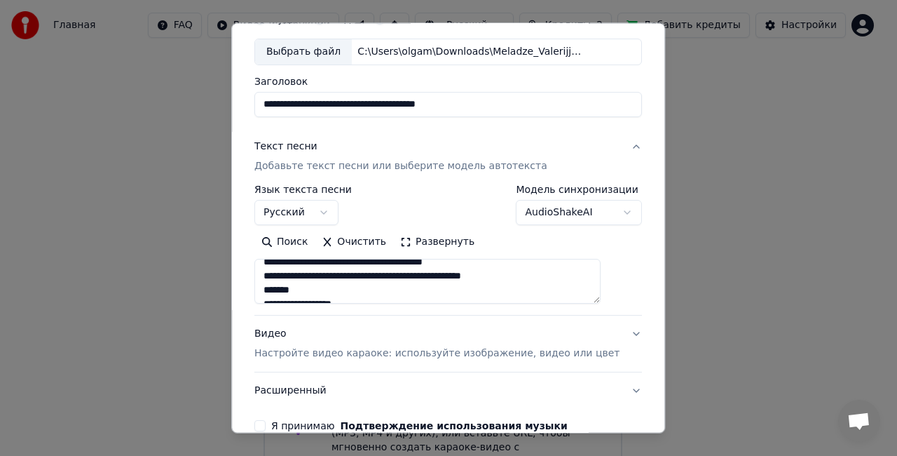
scroll to position [70, 0]
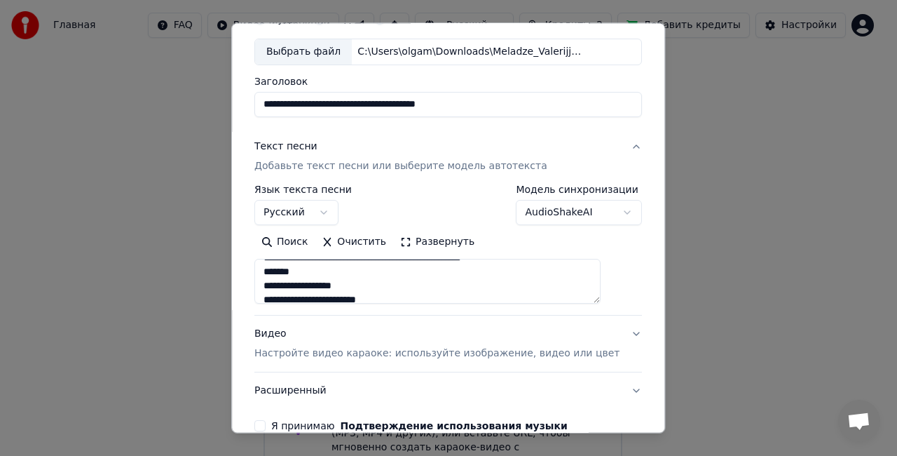
drag, startPoint x: 344, startPoint y: 275, endPoint x: 250, endPoint y: 274, distance: 93.2
click at [250, 274] on div "**********" at bounding box center [448, 228] width 434 height 410
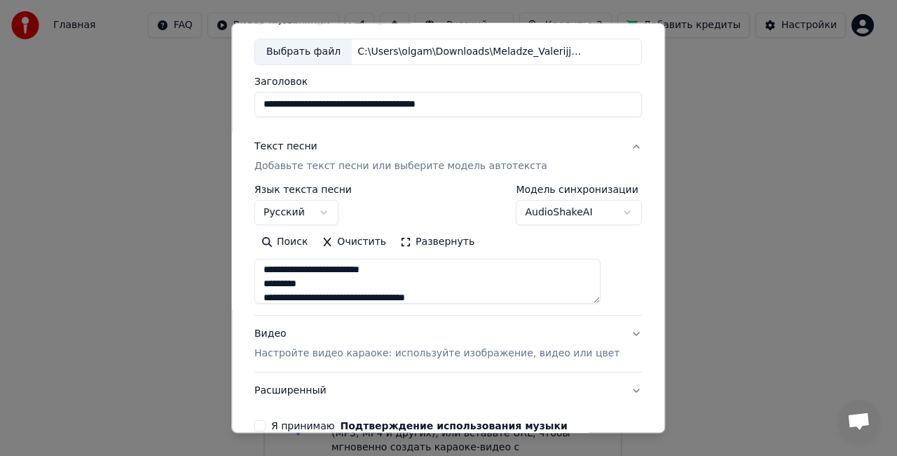
scroll to position [208, 0]
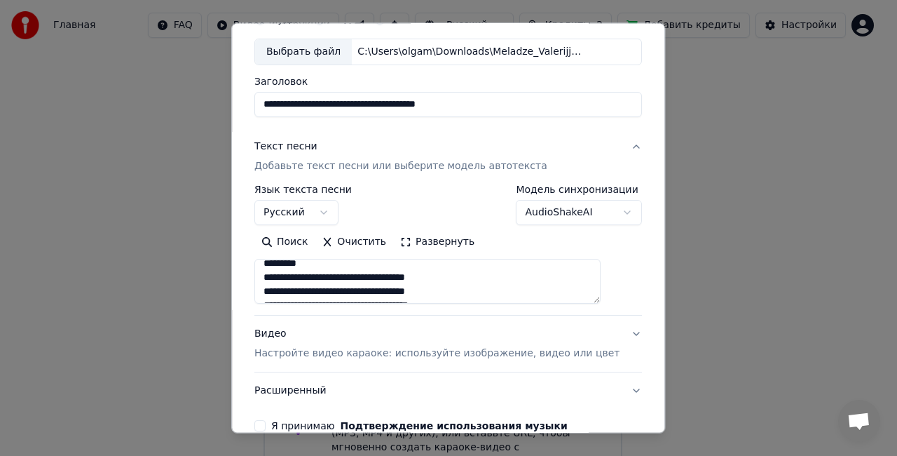
drag, startPoint x: 343, startPoint y: 295, endPoint x: 274, endPoint y: 295, distance: 68.7
click at [274, 295] on textarea at bounding box center [427, 281] width 346 height 45
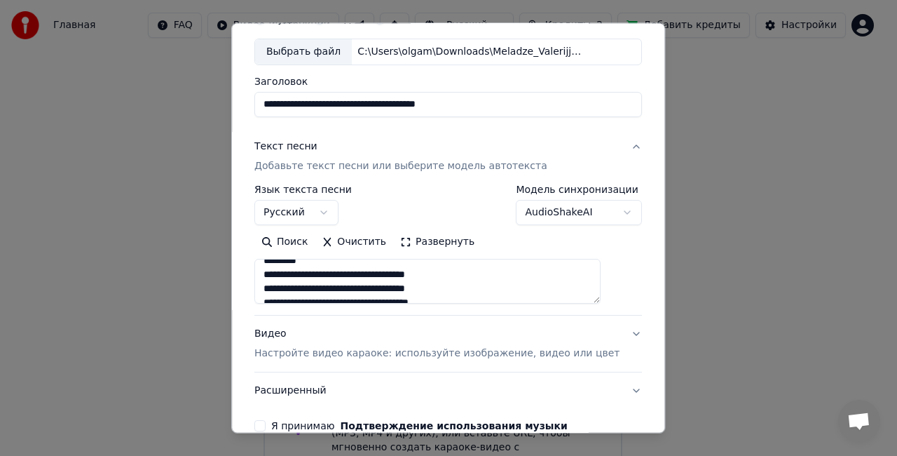
click at [322, 266] on textarea at bounding box center [427, 281] width 346 height 45
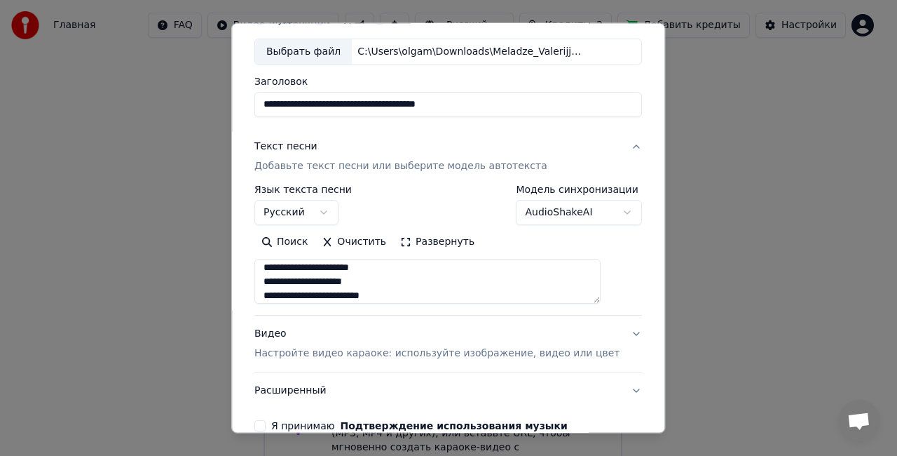
drag, startPoint x: 324, startPoint y: 262, endPoint x: 290, endPoint y: 280, distance: 38.6
click at [291, 274] on textarea at bounding box center [427, 281] width 346 height 45
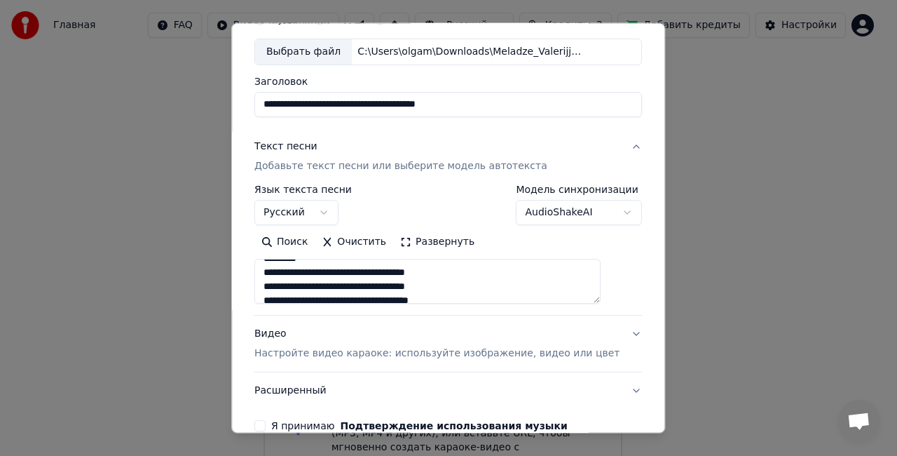
scroll to position [201, 0]
click at [331, 269] on textarea at bounding box center [427, 281] width 346 height 45
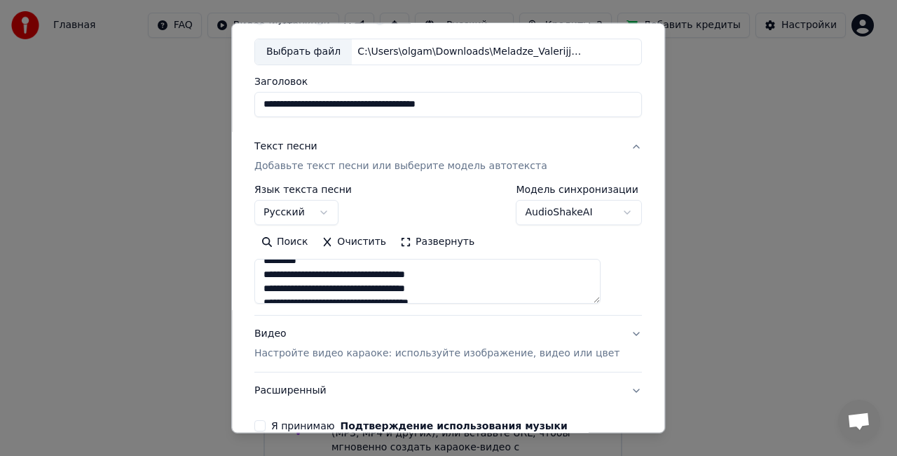
drag, startPoint x: 337, startPoint y: 267, endPoint x: 286, endPoint y: 255, distance: 51.9
click at [286, 255] on div "Поиск Очистить Развернуть" at bounding box center [448, 267] width 388 height 73
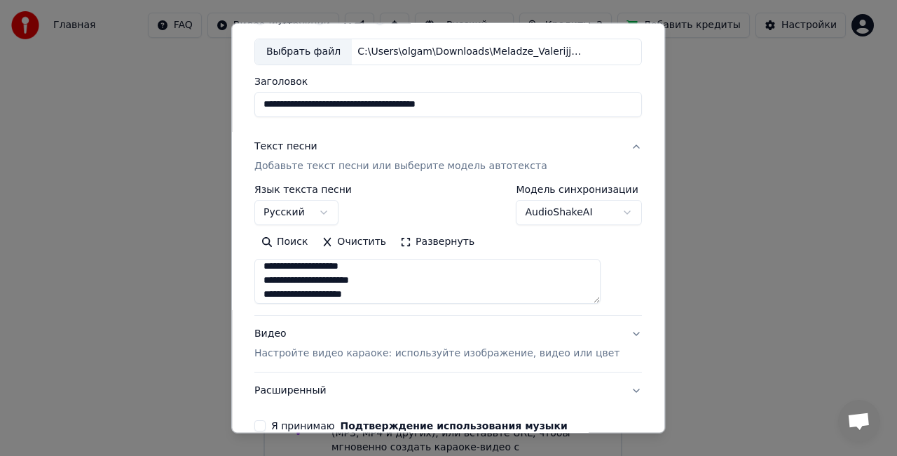
click at [437, 245] on button "Развернуть" at bounding box center [437, 242] width 88 height 22
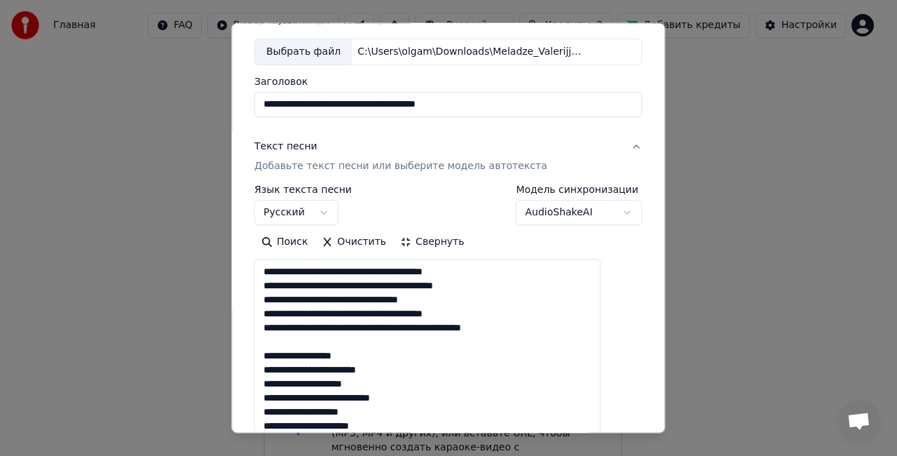
scroll to position [0, 0]
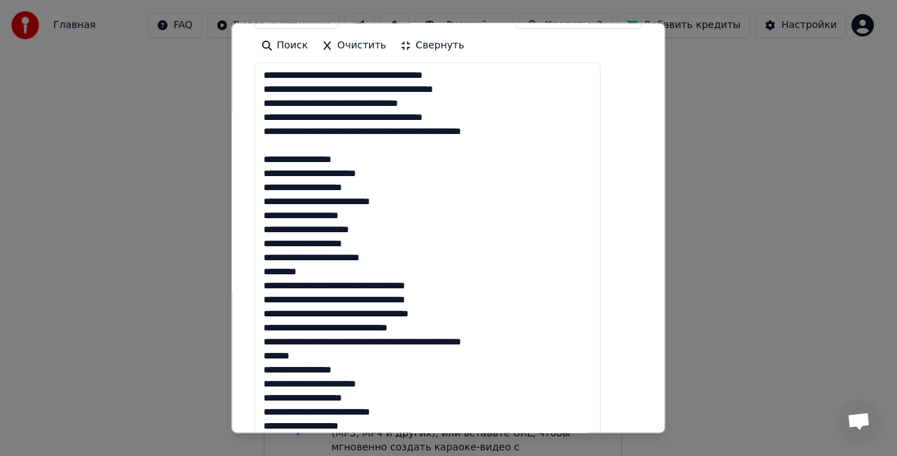
scroll to position [280, 0]
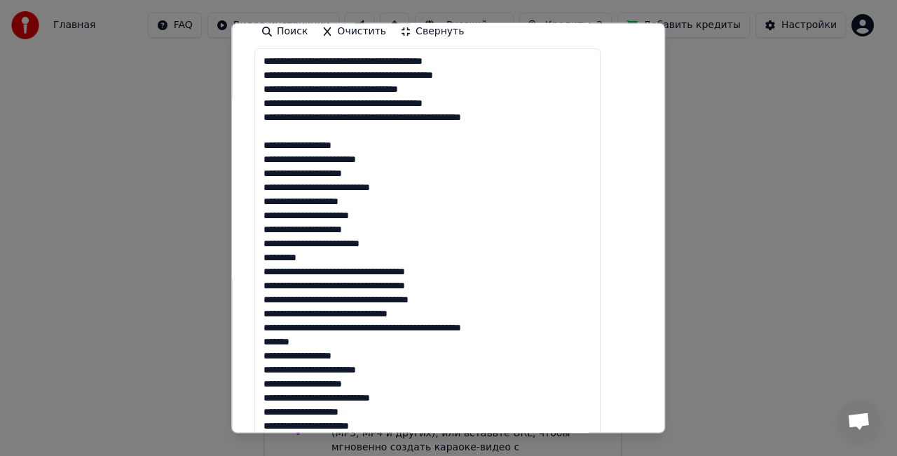
drag, startPoint x: 338, startPoint y: 252, endPoint x: 262, endPoint y: 252, distance: 76.4
click at [262, 252] on div "**********" at bounding box center [448, 228] width 434 height 410
click at [340, 340] on textarea at bounding box center [427, 327] width 346 height 558
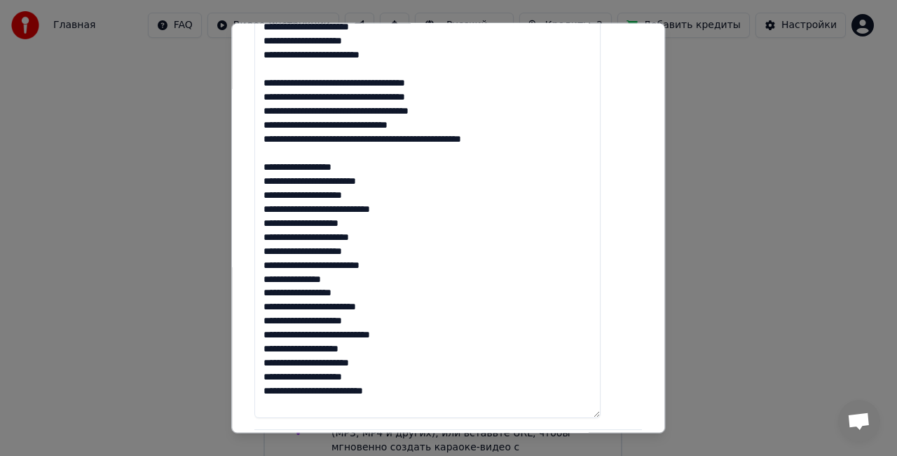
scroll to position [491, 0]
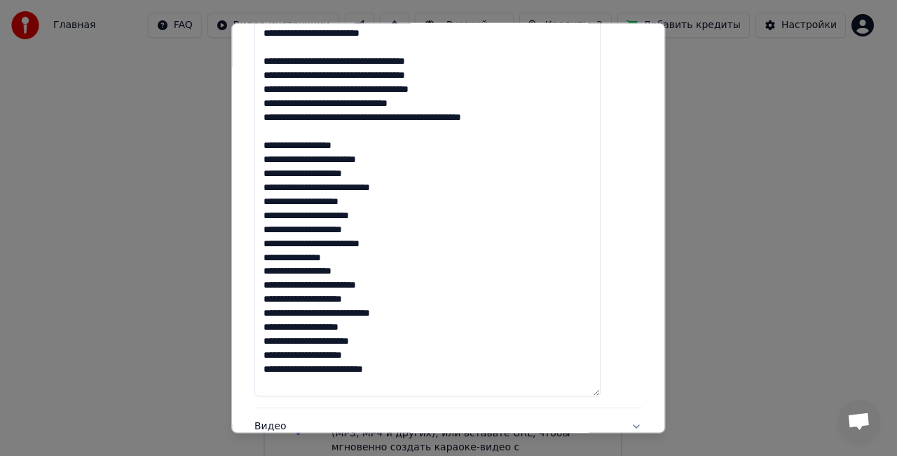
drag, startPoint x: 381, startPoint y: 259, endPoint x: 264, endPoint y: 258, distance: 117.1
click at [264, 258] on div "**********" at bounding box center [448, 228] width 434 height 410
click at [330, 132] on textarea at bounding box center [427, 117] width 346 height 558
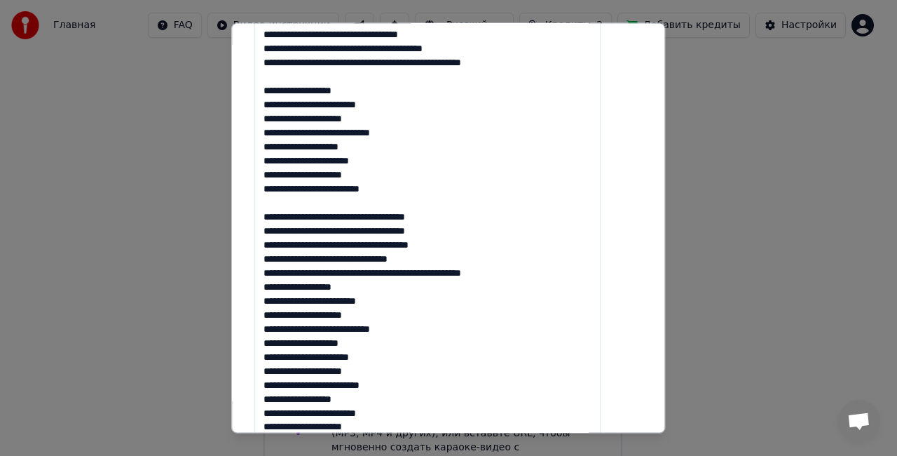
scroll to position [280, 0]
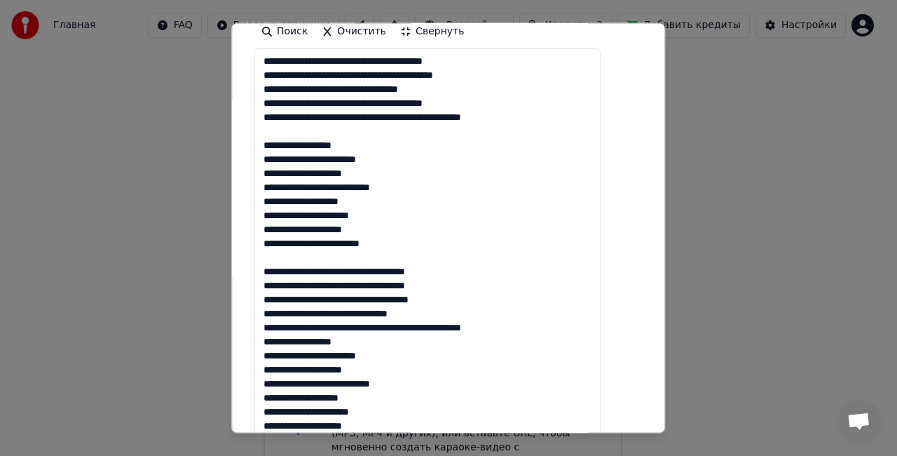
click at [304, 254] on textarea at bounding box center [427, 327] width 346 height 558
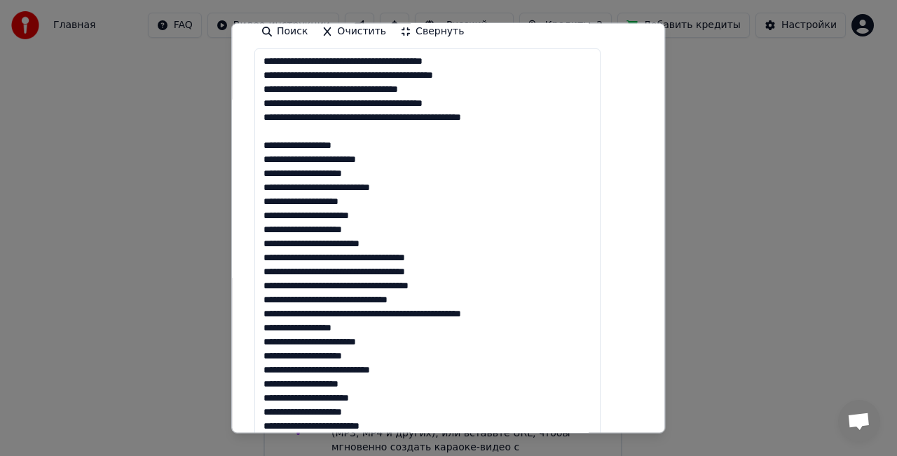
click at [304, 135] on textarea at bounding box center [427, 327] width 346 height 558
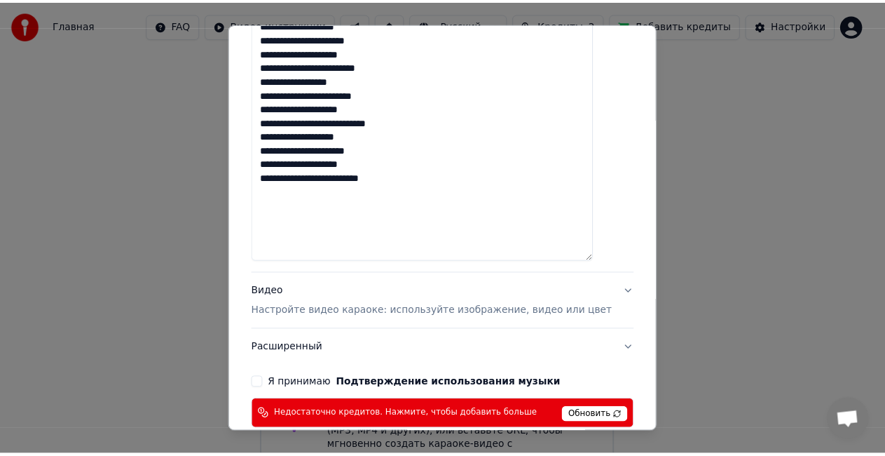
scroll to position [697, 0]
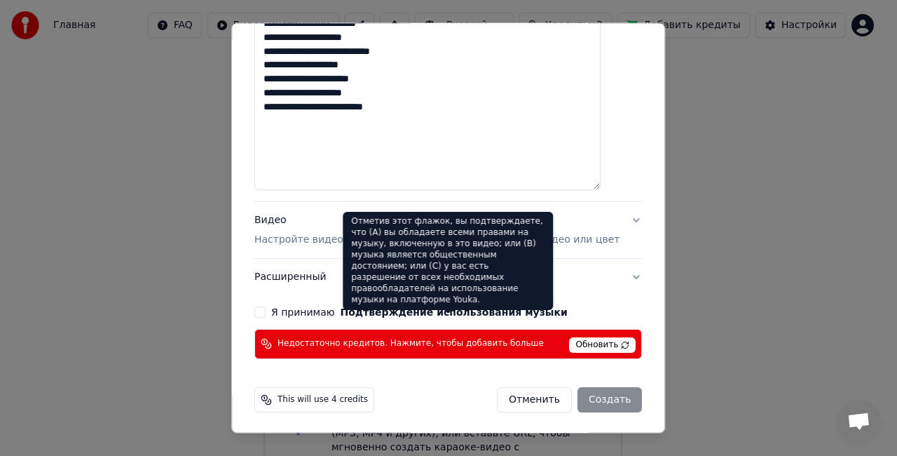
type textarea "**********"
click at [351, 307] on button "Подтверждение использования музыки" at bounding box center [454, 312] width 227 height 10
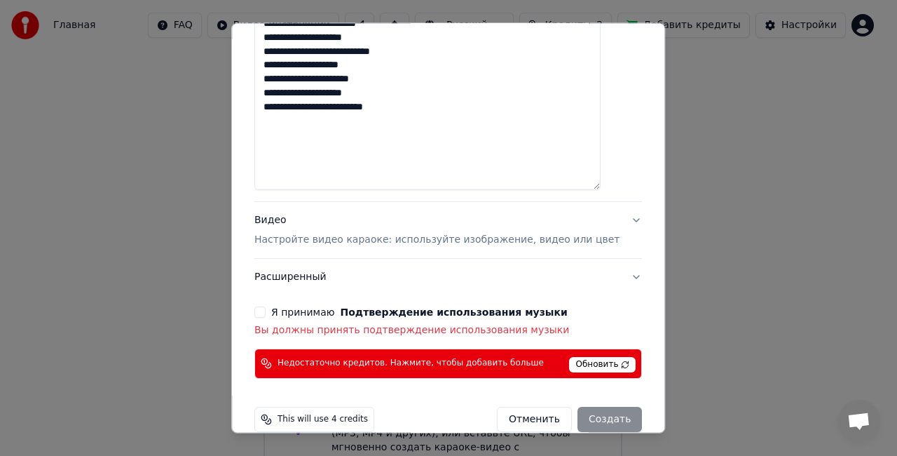
click at [282, 309] on div "Я принимаю Подтверждение использования музыки" at bounding box center [448, 311] width 388 height 11
click at [266, 309] on button "Я принимаю Подтверждение использования музыки" at bounding box center [259, 311] width 11 height 11
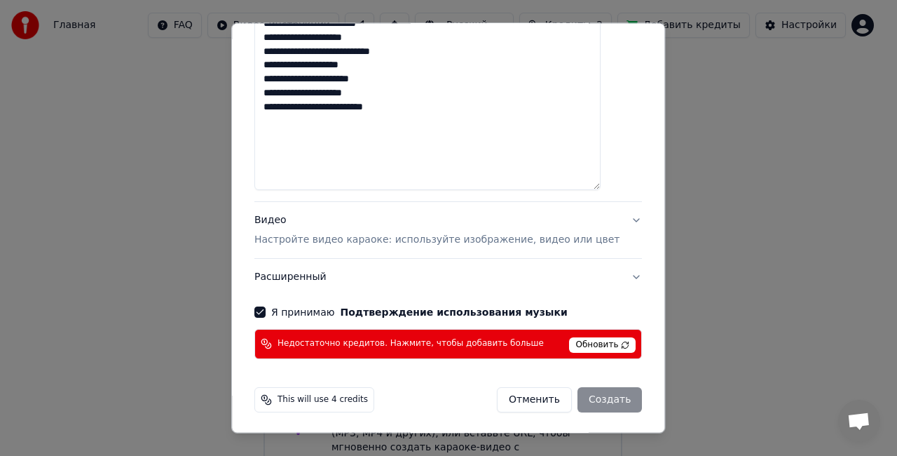
click at [587, 341] on span "Обновить" at bounding box center [603, 344] width 67 height 15
click at [416, 343] on span "Недостаточно кредитов. Нажмите, чтобы добавить больше" at bounding box center [411, 344] width 266 height 11
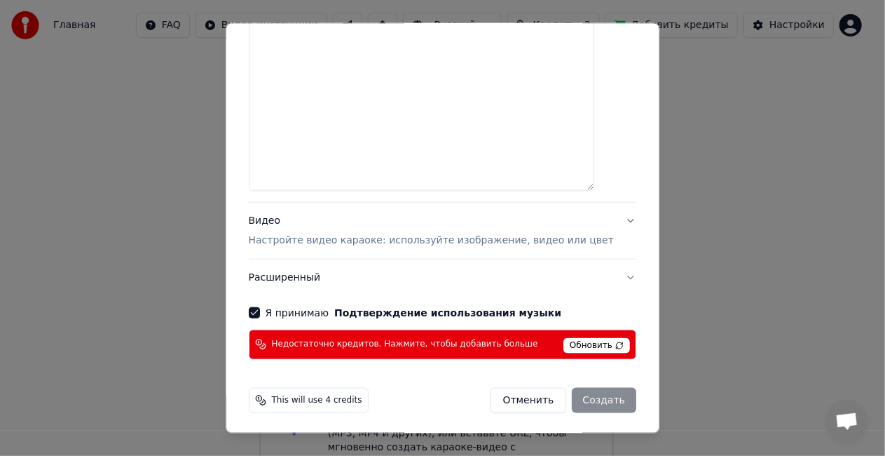
select select
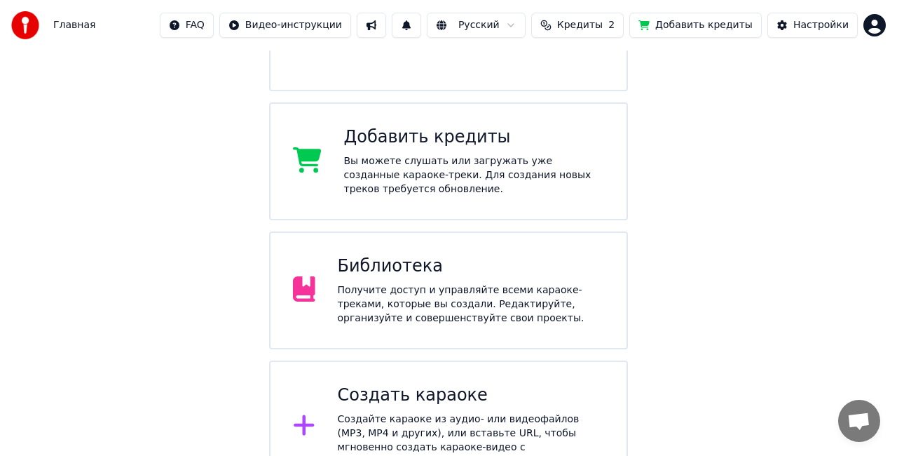
click at [867, 21] on html "Главная FAQ Видео-инструкции Русский Кредиты 2 Добавить кредиты Настройки Добро…" at bounding box center [448, 134] width 897 height 715
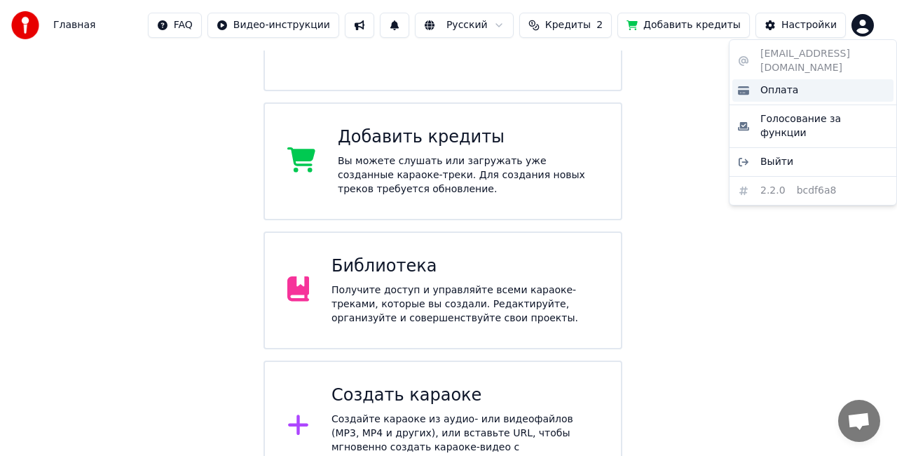
click at [817, 79] on div "Оплата" at bounding box center [813, 90] width 161 height 22
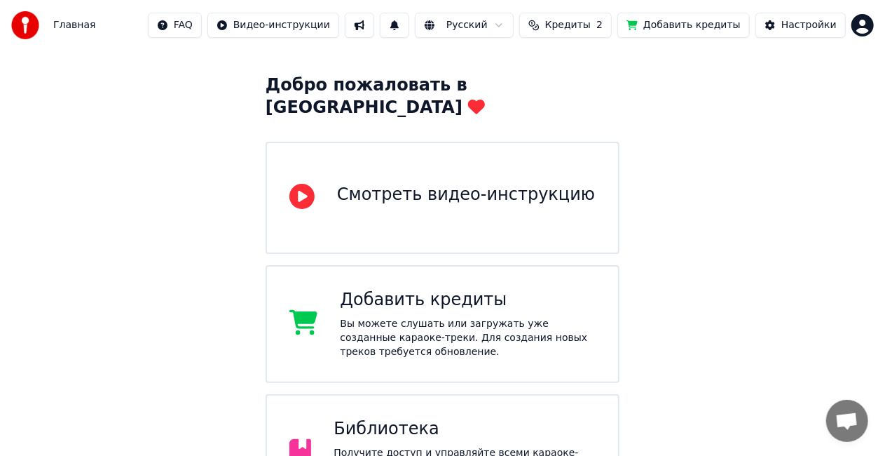
scroll to position [83, 0]
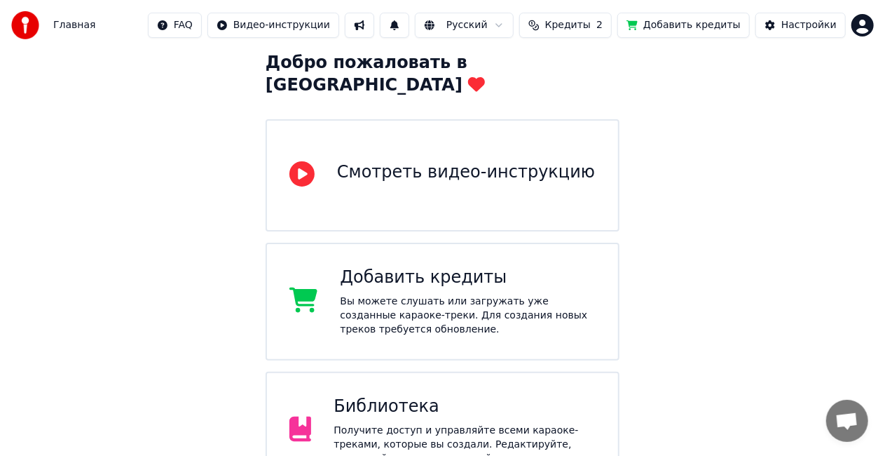
click at [451, 318] on div "Добавить кредиты Вы можете слушать или загружать уже созданные караоке-треки. Д…" at bounding box center [443, 302] width 354 height 118
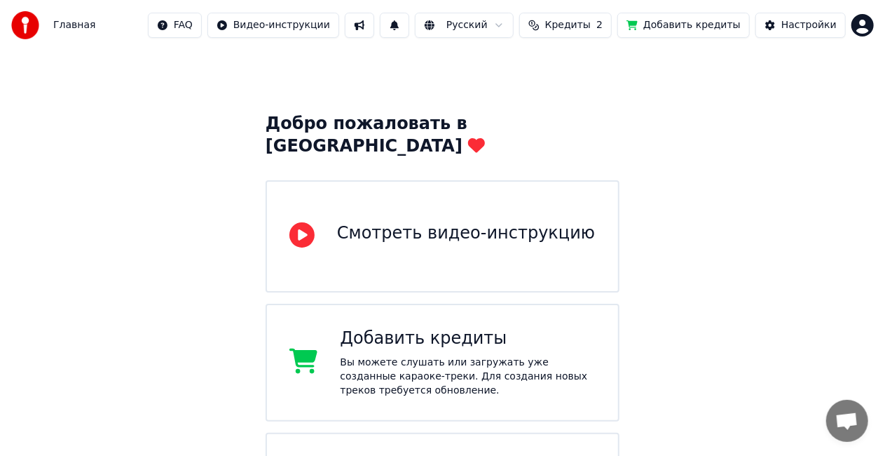
scroll to position [0, 0]
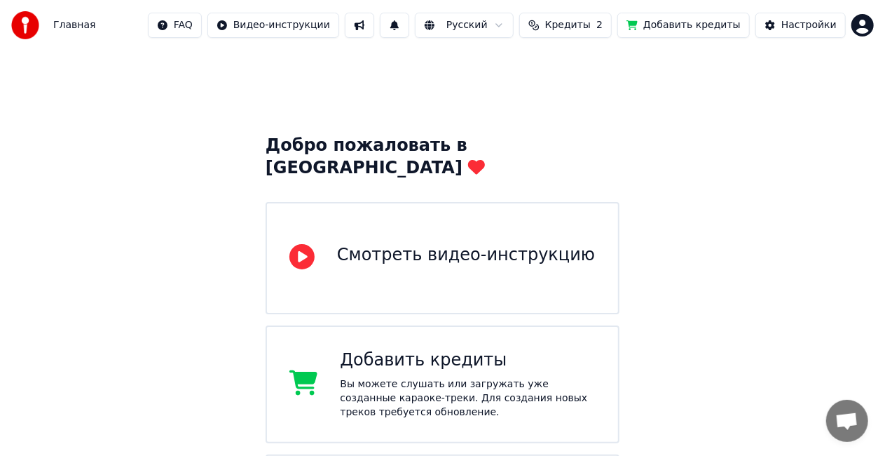
click at [712, 29] on button "Добавить кредиты" at bounding box center [684, 25] width 133 height 25
click at [55, 142] on div "Добро пожаловать в Youka Смотреть видео-инструкцию Добавить кредиты Вы можете с…" at bounding box center [442, 382] width 885 height 665
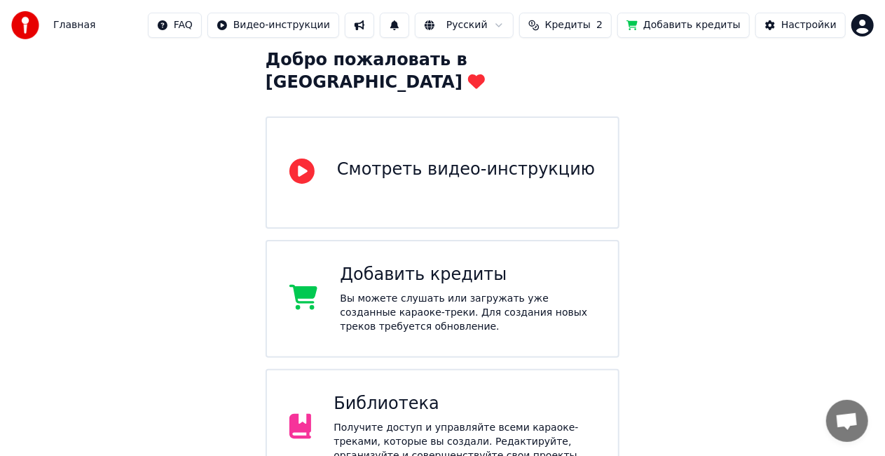
scroll to position [153, 0]
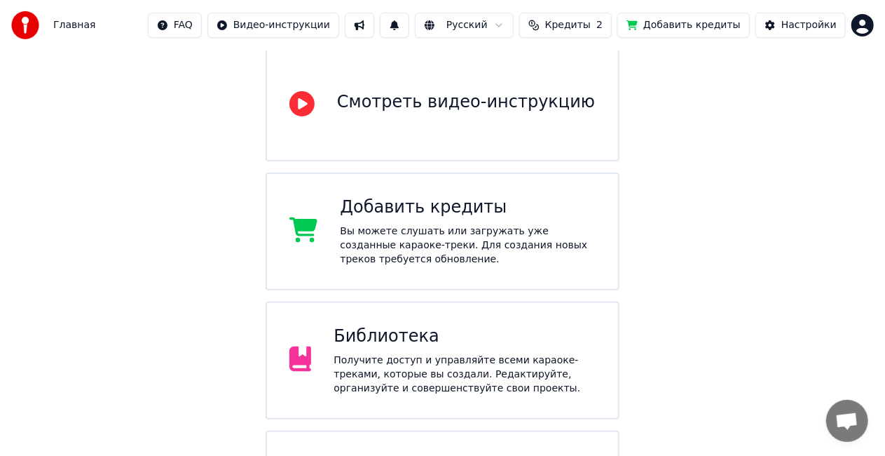
click at [437, 237] on div "Вы можете слушать или загружать уже созданные караоке-треки. Для создания новых…" at bounding box center [468, 245] width 256 height 42
click at [682, 115] on div "Добро пожаловать в Youka Смотреть видео-инструкцию Добавить кредиты Вы можете с…" at bounding box center [442, 230] width 885 height 665
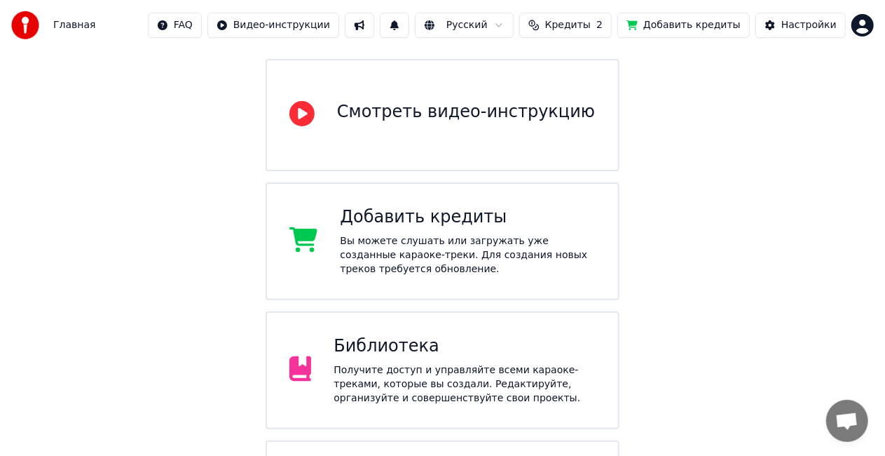
scroll to position [13, 0]
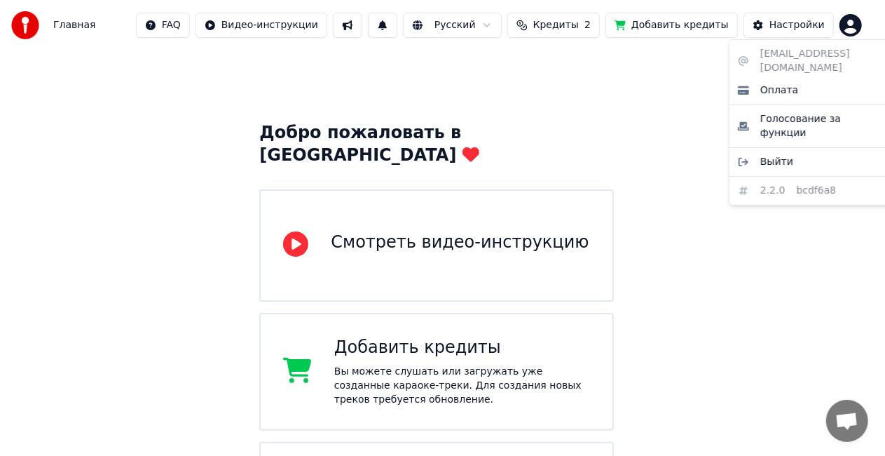
click at [862, 31] on html "Главная FAQ Видео-инструкции Русский Кредиты 2 Добавить кредиты Настройки Добро…" at bounding box center [442, 344] width 885 height 715
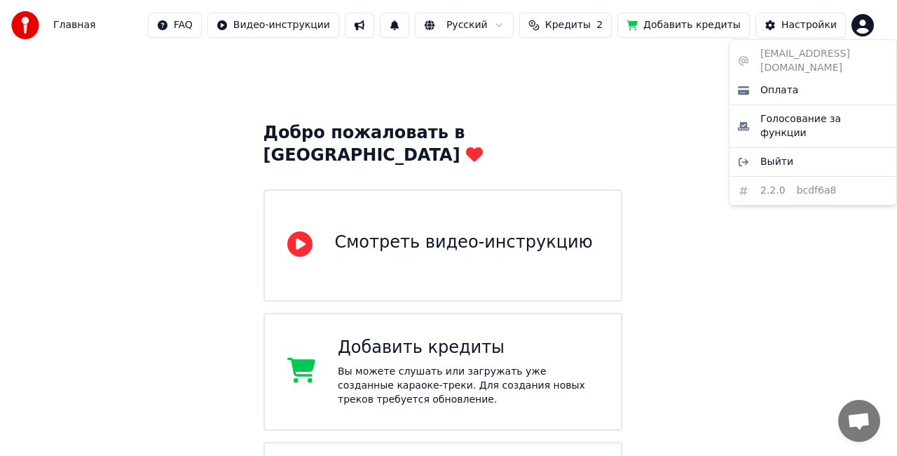
click at [631, 323] on html "Главная FAQ Видео-инструкции Русский Кредиты 2 Добавить кредиты Настройки Добро…" at bounding box center [448, 344] width 897 height 715
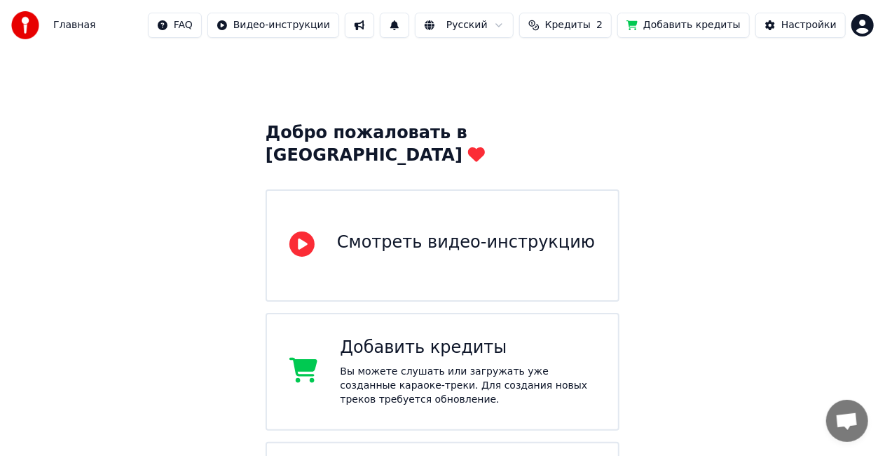
click at [683, 34] on button "Добавить кредиты" at bounding box center [684, 25] width 133 height 25
click at [688, 141] on div "Добро пожаловать в Youka Смотреть видео-инструкцию Добавить кредиты Вы можете с…" at bounding box center [442, 370] width 885 height 665
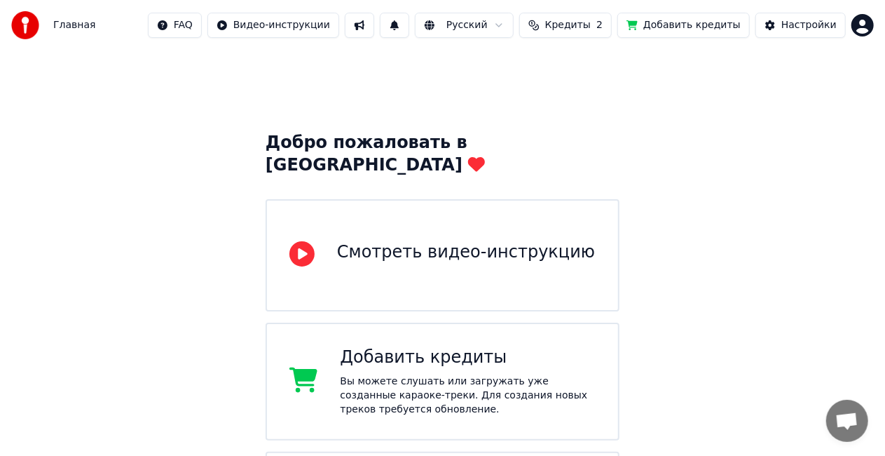
scroll to position [0, 0]
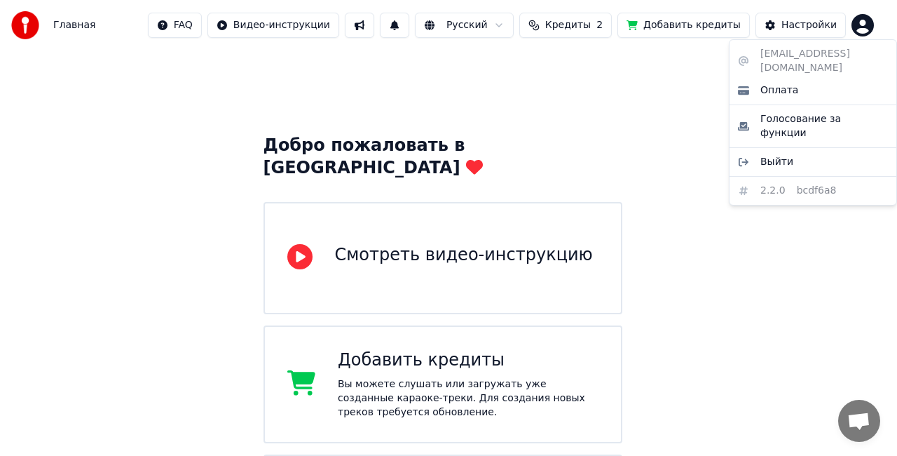
click at [865, 21] on html "Главная FAQ Видео-инструкции Русский Кредиты 2 Добавить кредиты Настройки Добро…" at bounding box center [448, 357] width 897 height 715
click at [579, 28] on html "Главная FAQ Видео-инструкции Русский Кредиты 2 Добавить кредиты Настройки Добро…" at bounding box center [448, 357] width 897 height 715
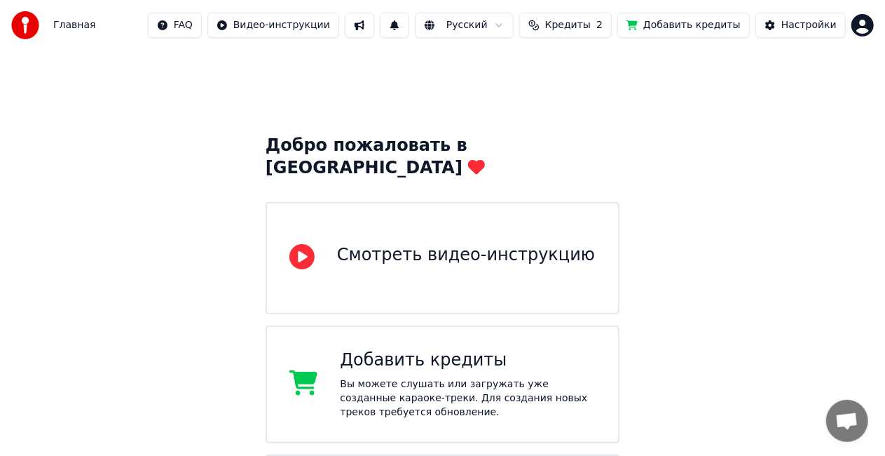
click at [869, 22] on html "Главная FAQ Видео-инструкции Русский Кредиты 2 Добавить кредиты Настройки Добро…" at bounding box center [442, 357] width 885 height 715
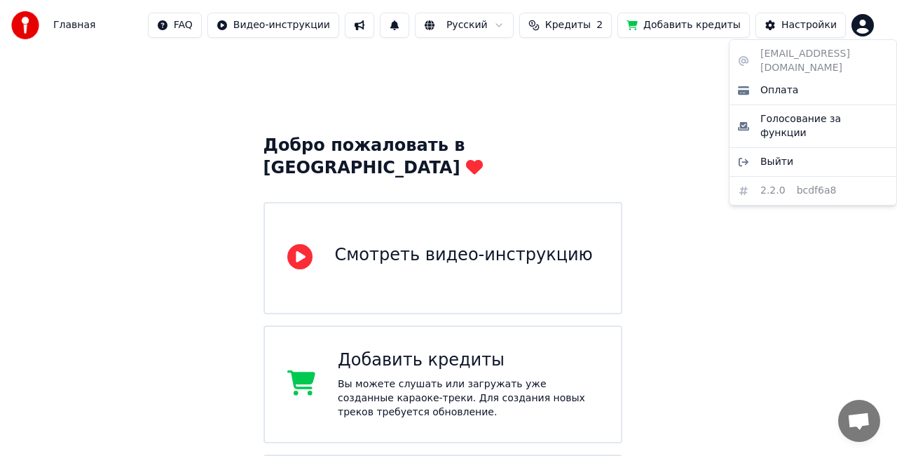
click at [697, 20] on html "Главная FAQ Видео-инструкции Русский Кредиты 2 Добавить кредиты Настройки Добро…" at bounding box center [448, 357] width 897 height 715
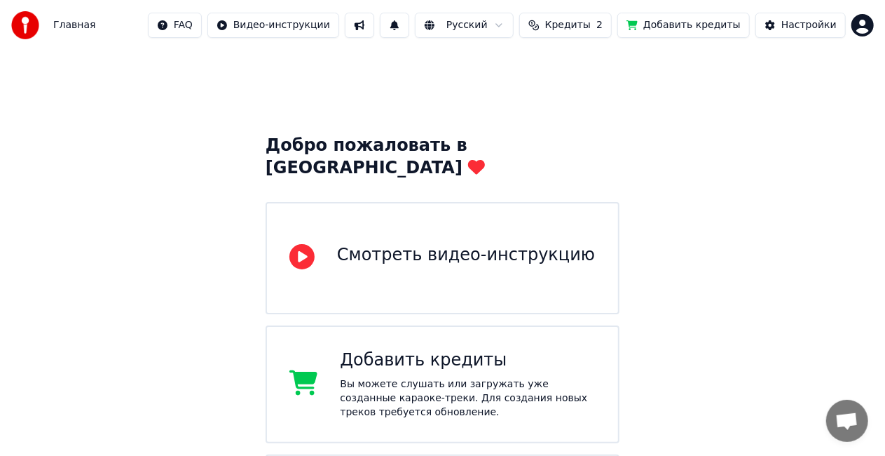
click at [703, 27] on button "Добавить кредиты" at bounding box center [684, 25] width 133 height 25
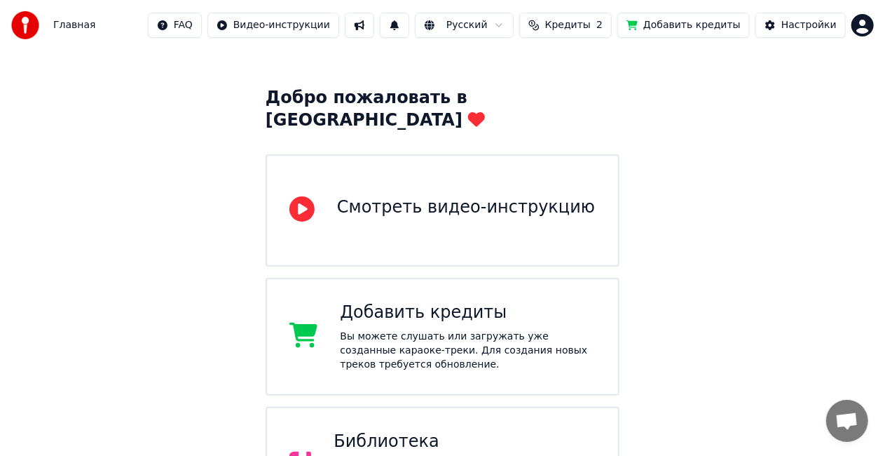
scroll to position [70, 0]
